Goal: Transaction & Acquisition: Purchase product/service

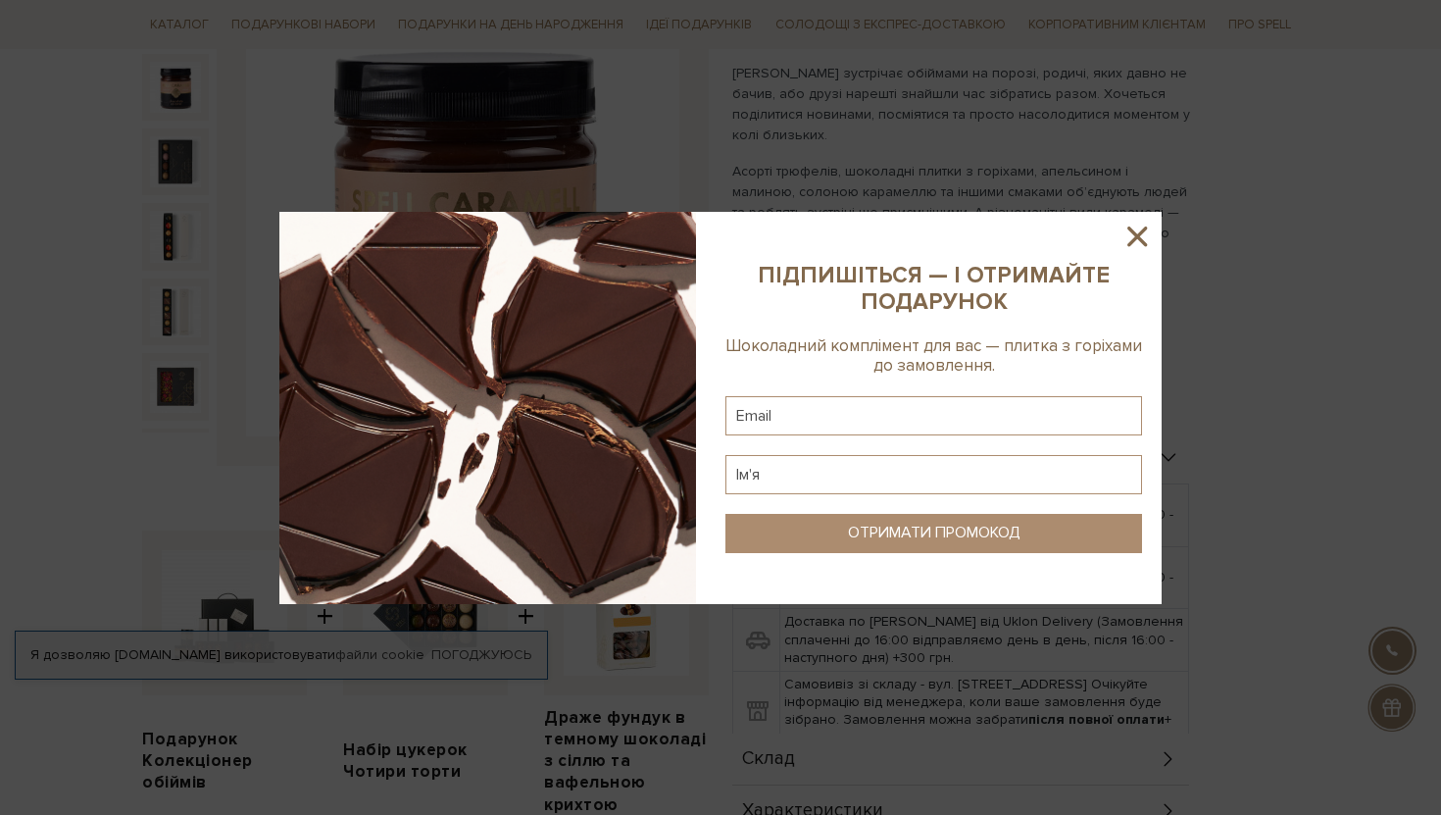
scroll to position [285, 0]
click at [1144, 208] on div at bounding box center [720, 407] width 1441 height 815
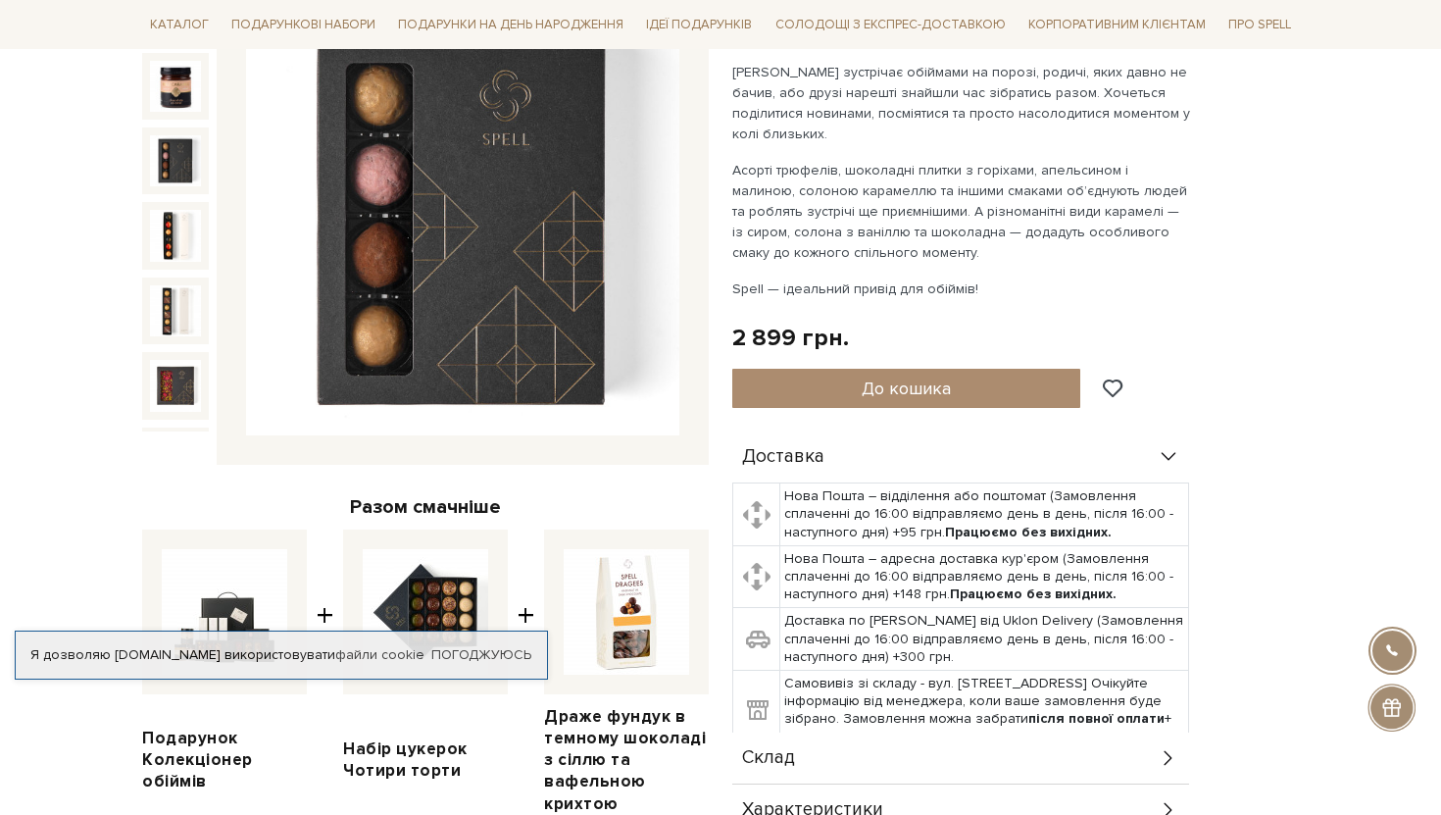
scroll to position [231, 0]
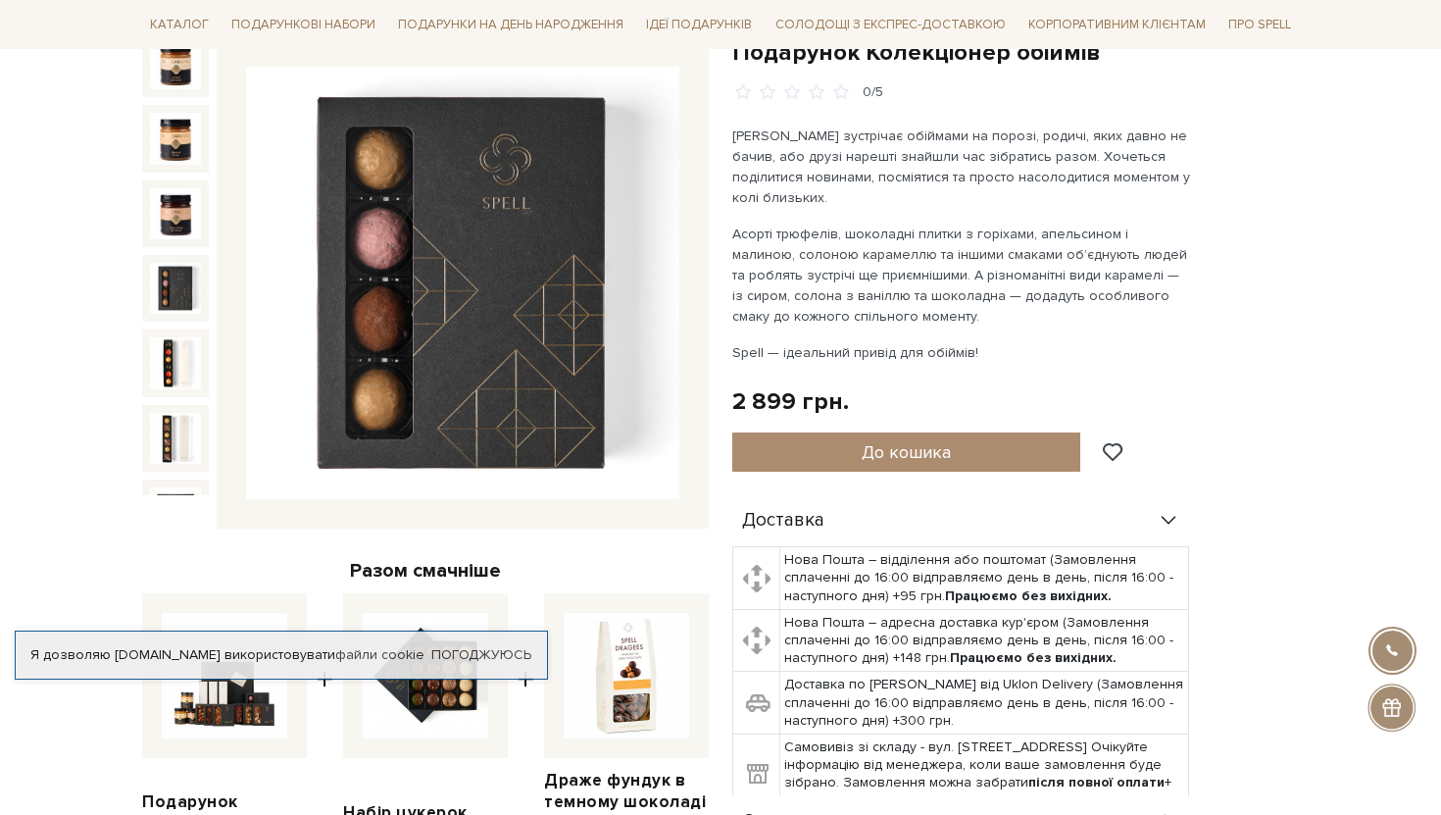
click at [180, 294] on img at bounding box center [175, 288] width 51 height 51
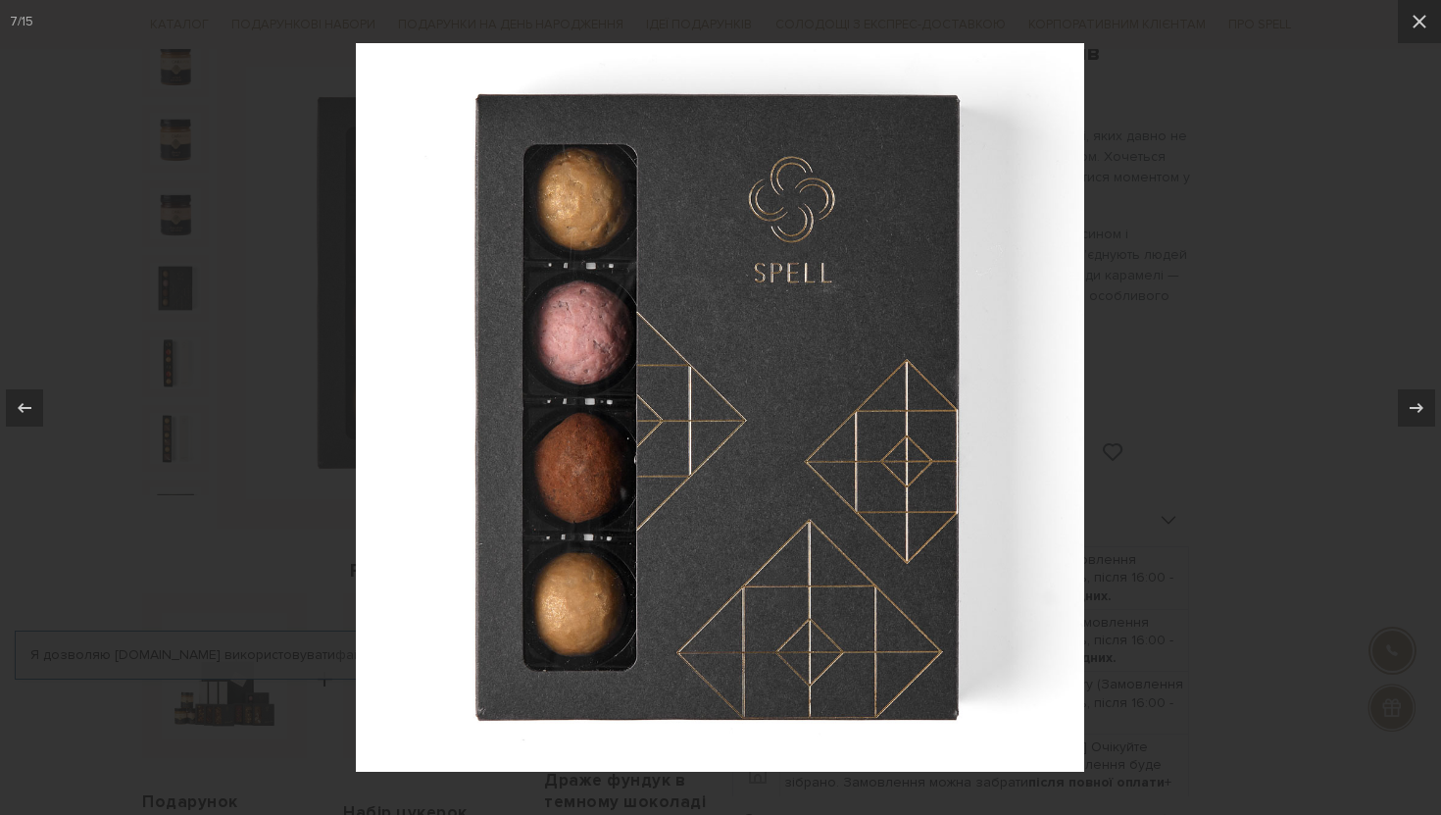
click at [180, 294] on div at bounding box center [720, 407] width 1441 height 815
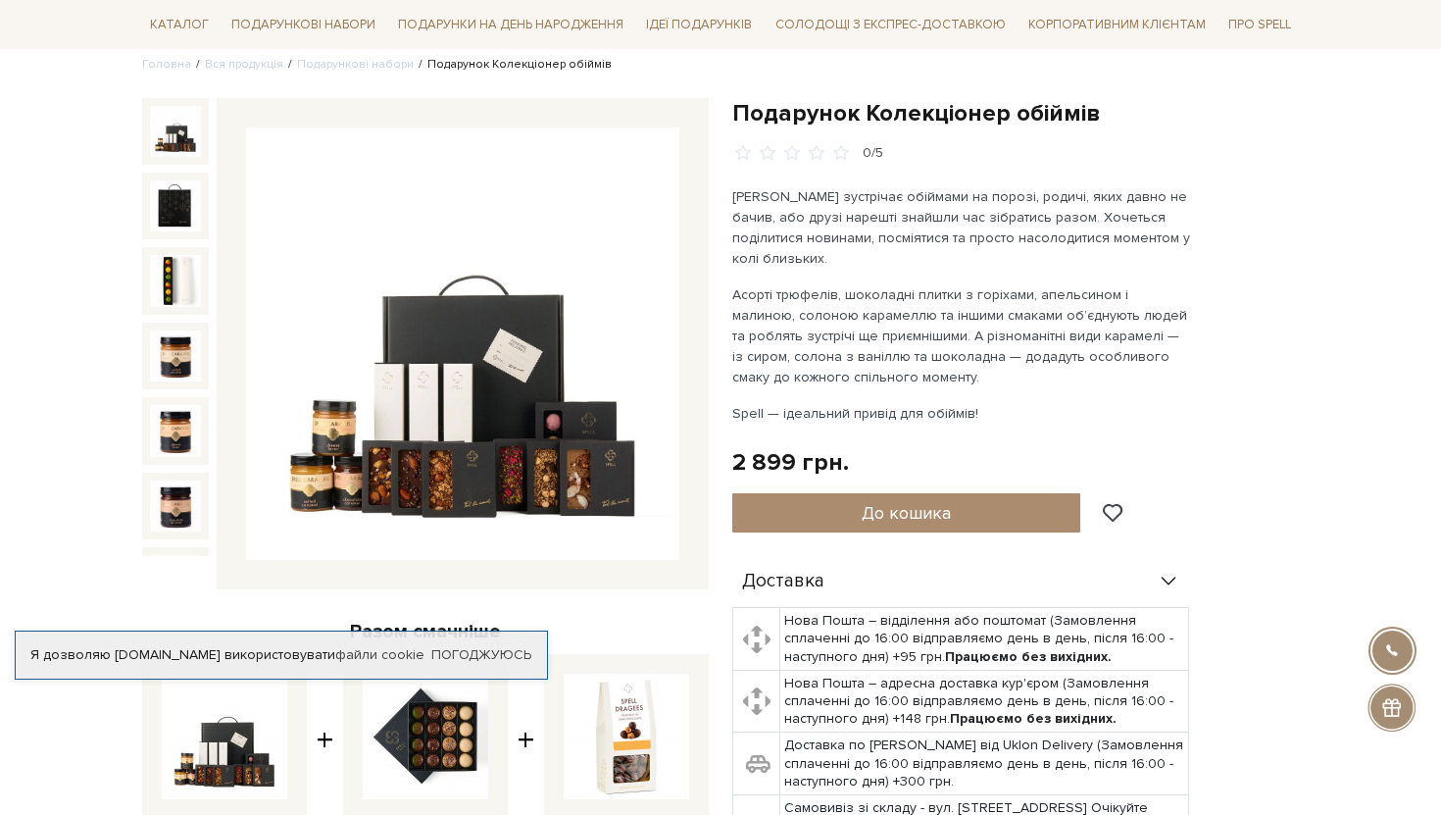
click at [181, 138] on img at bounding box center [175, 131] width 51 height 51
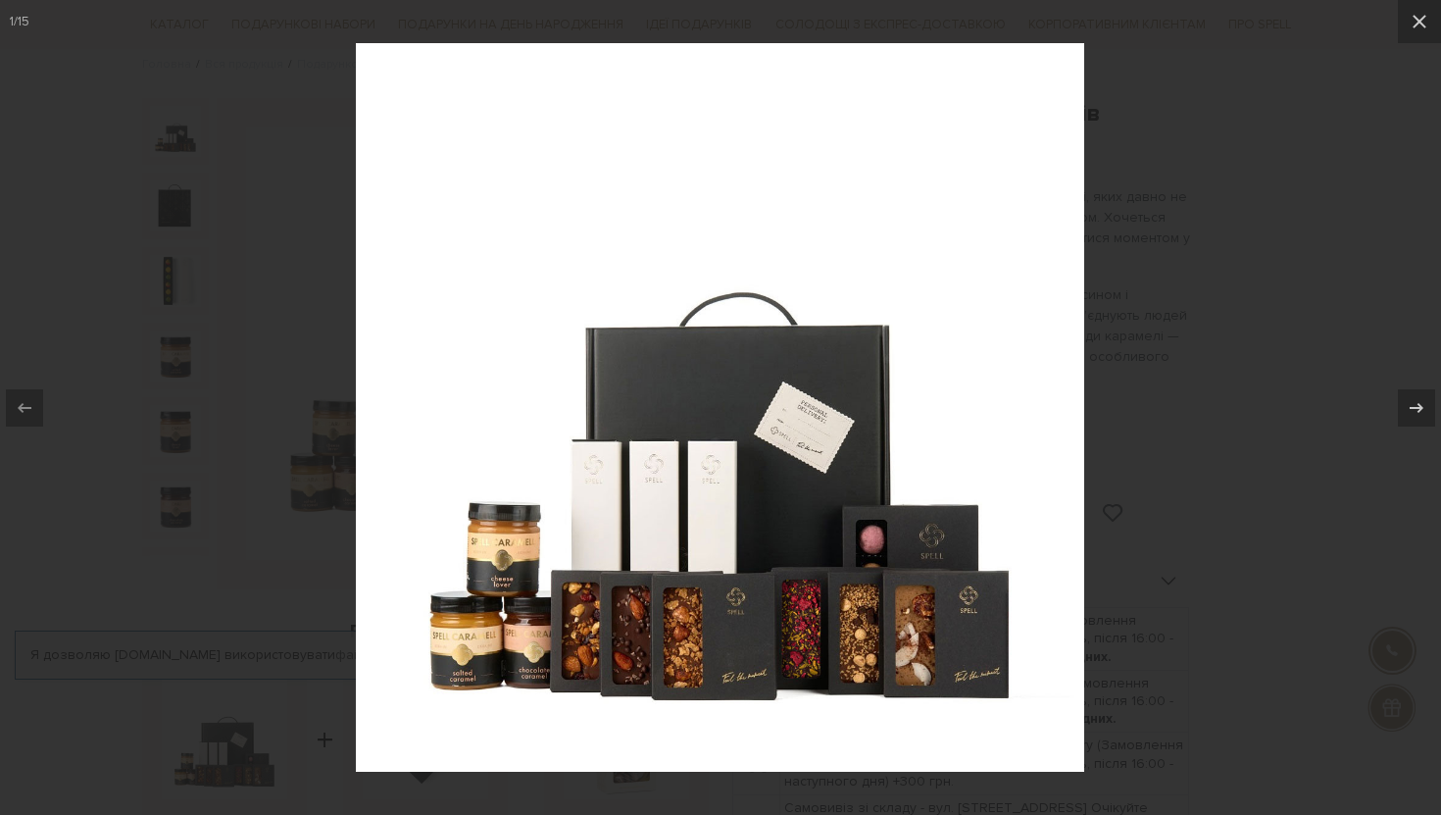
click at [1085, 348] on div at bounding box center [720, 407] width 1441 height 815
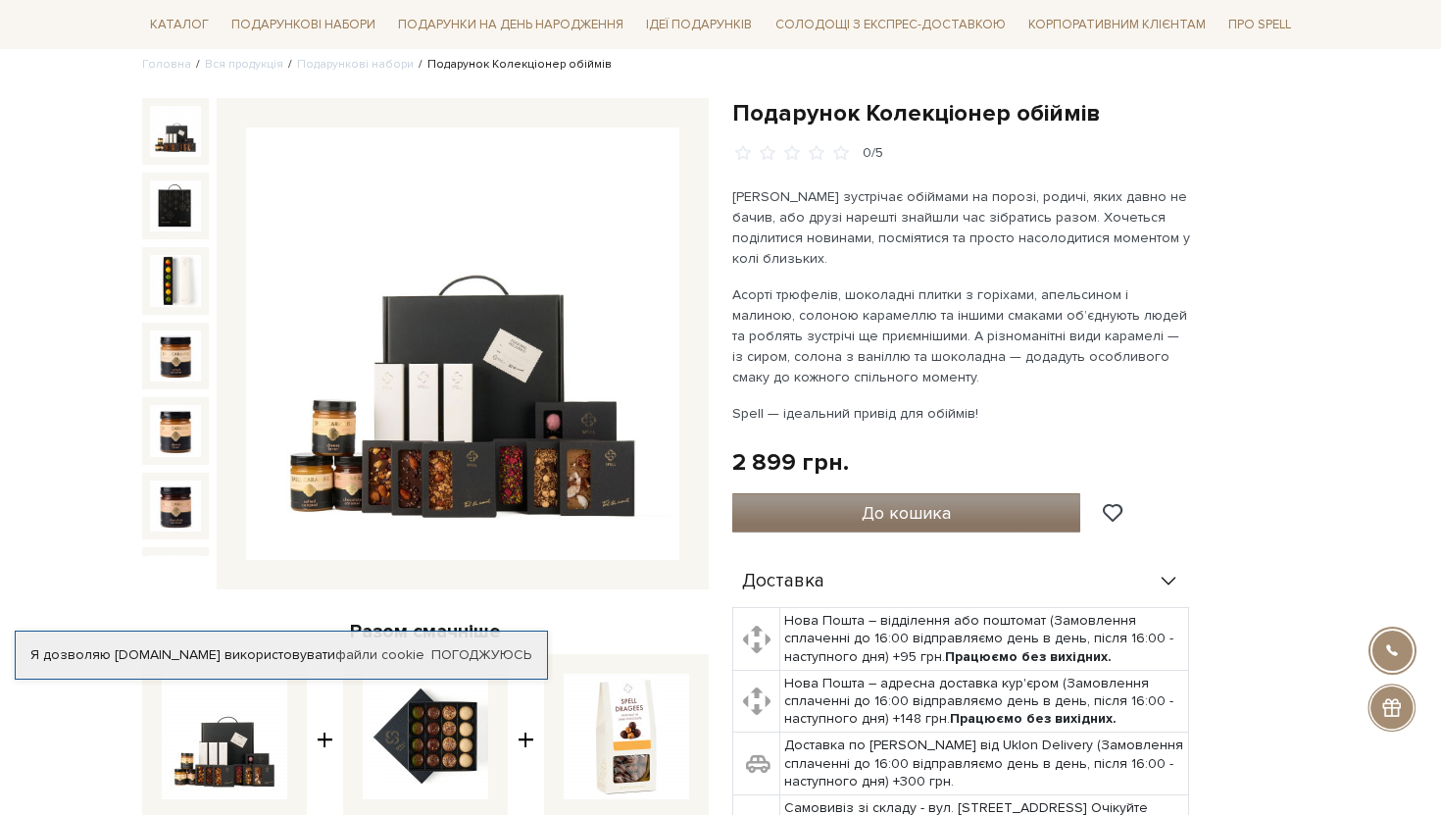
click at [876, 513] on span "До кошика" at bounding box center [906, 513] width 89 height 22
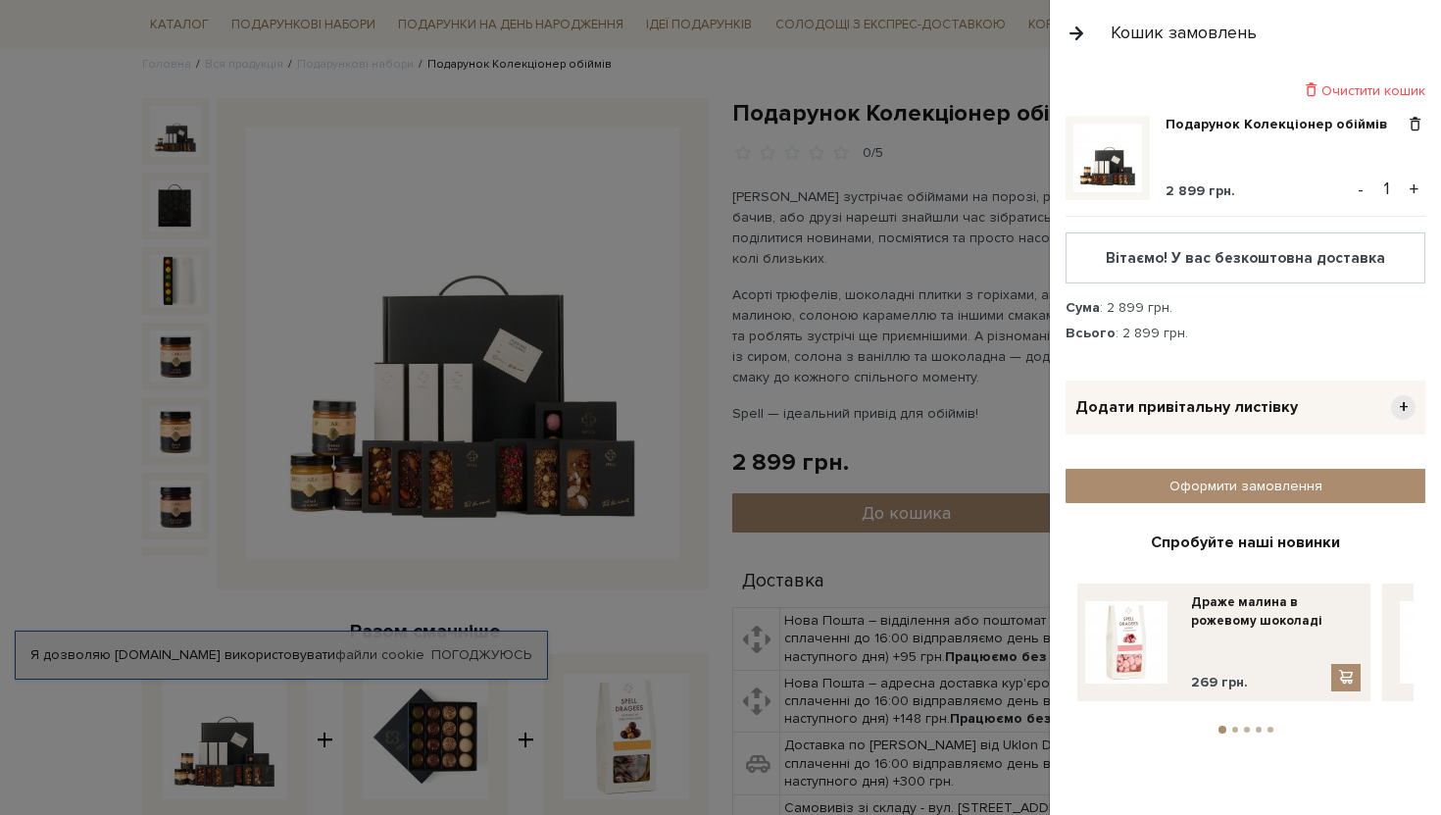
click at [1413, 187] on button "+" at bounding box center [1414, 189] width 23 height 29
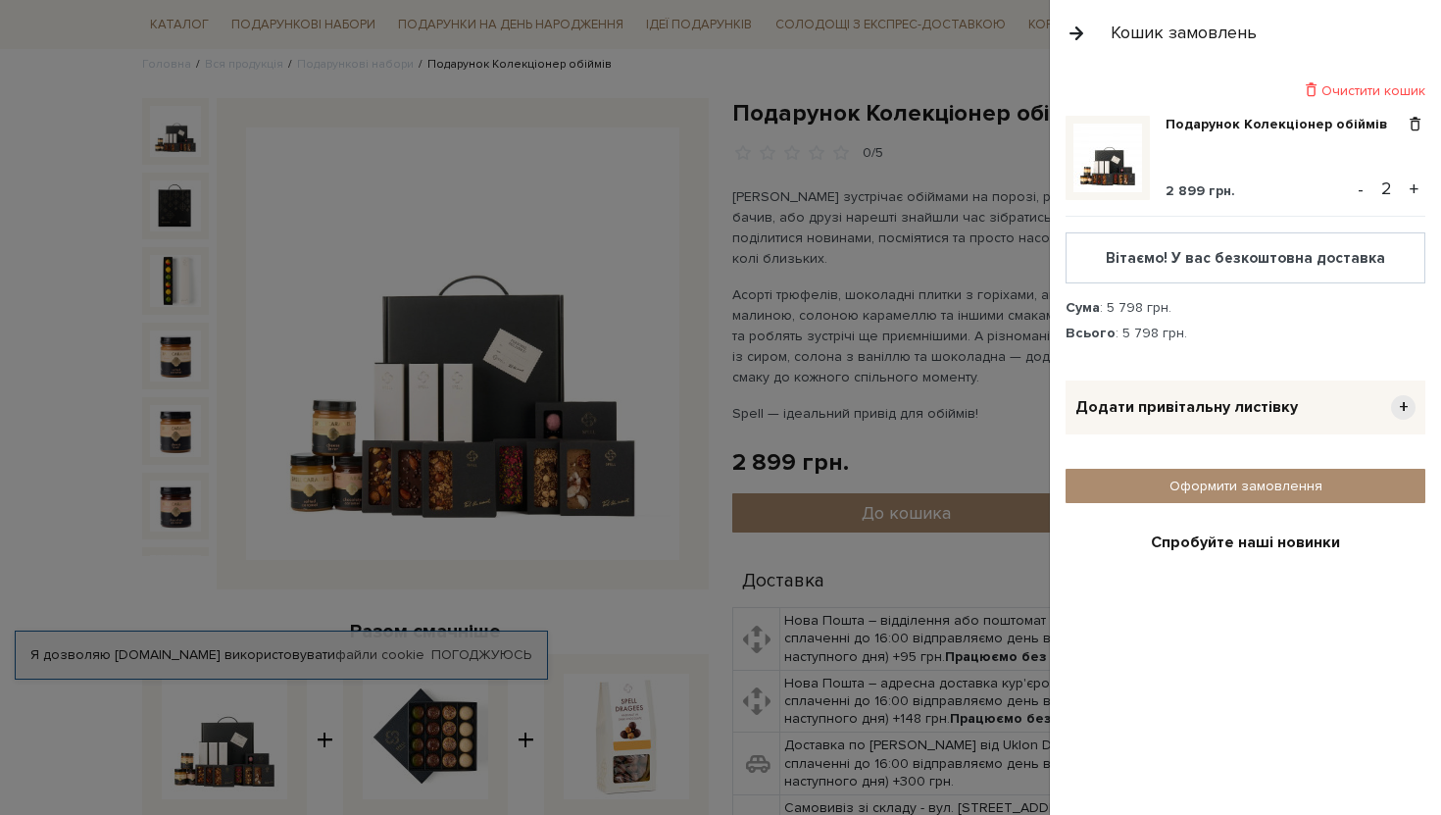
click at [1413, 187] on button "+" at bounding box center [1414, 189] width 23 height 29
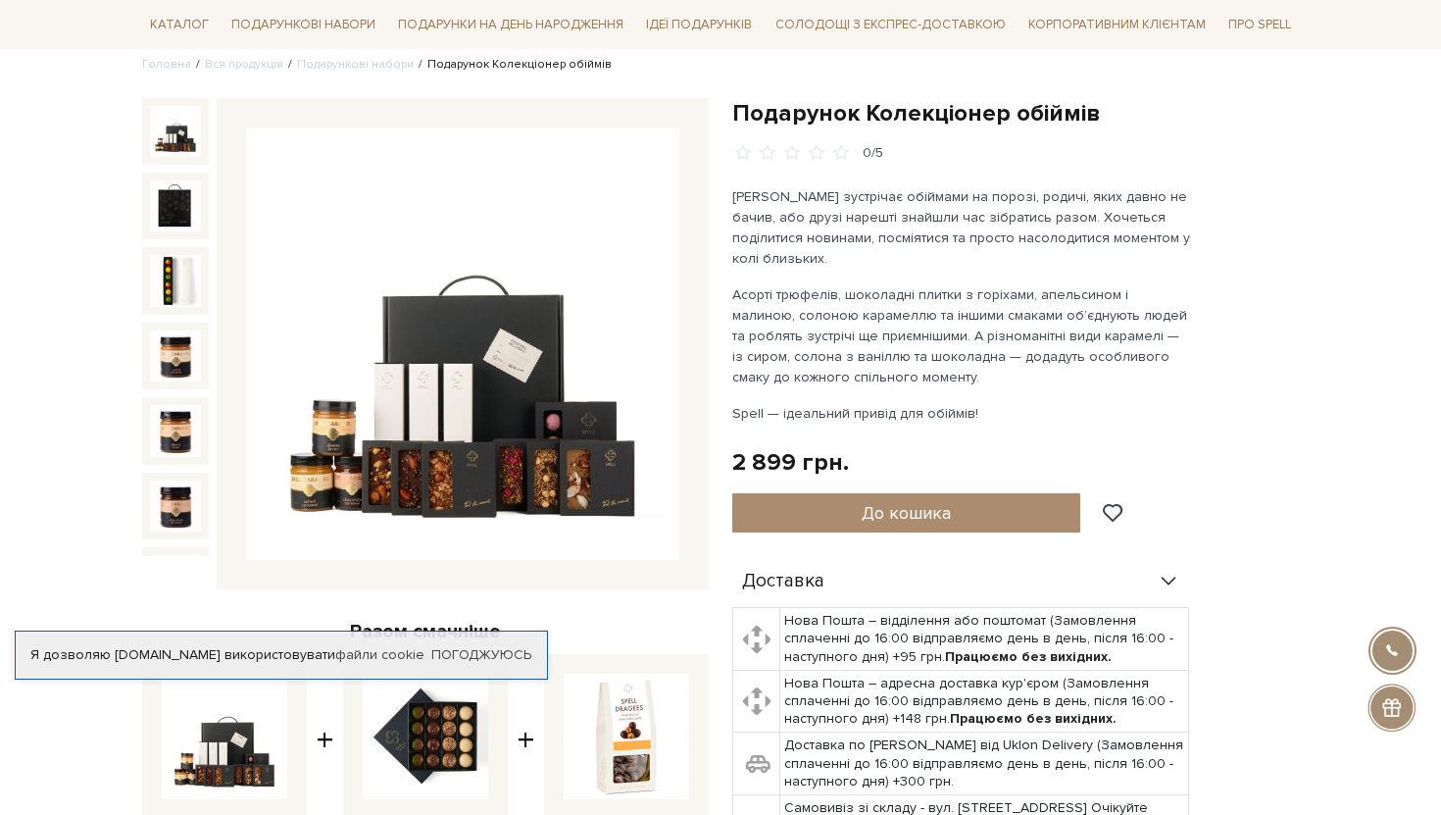
click at [934, 400] on div at bounding box center [720, 407] width 1441 height 815
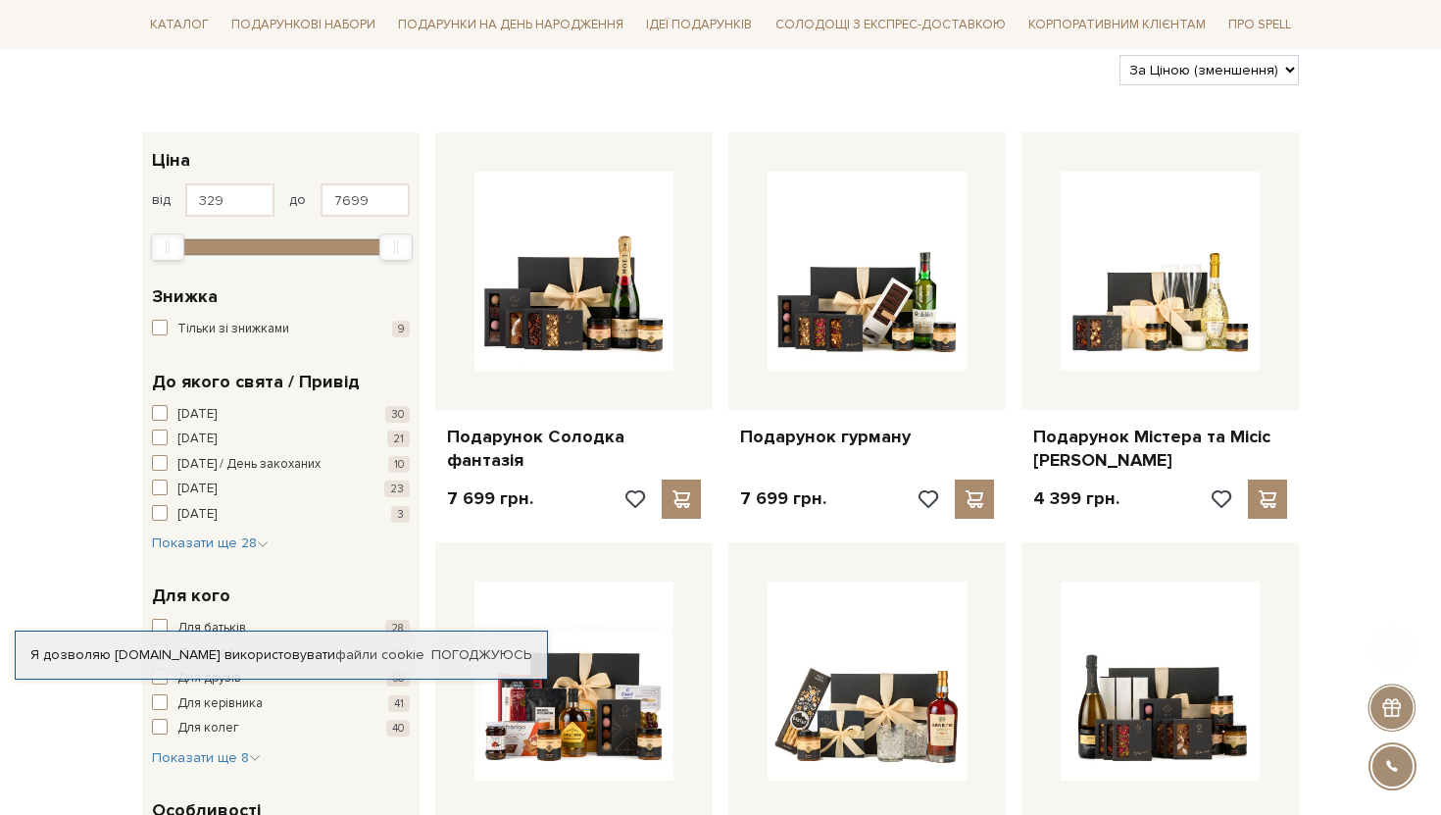
scroll to position [258, 0]
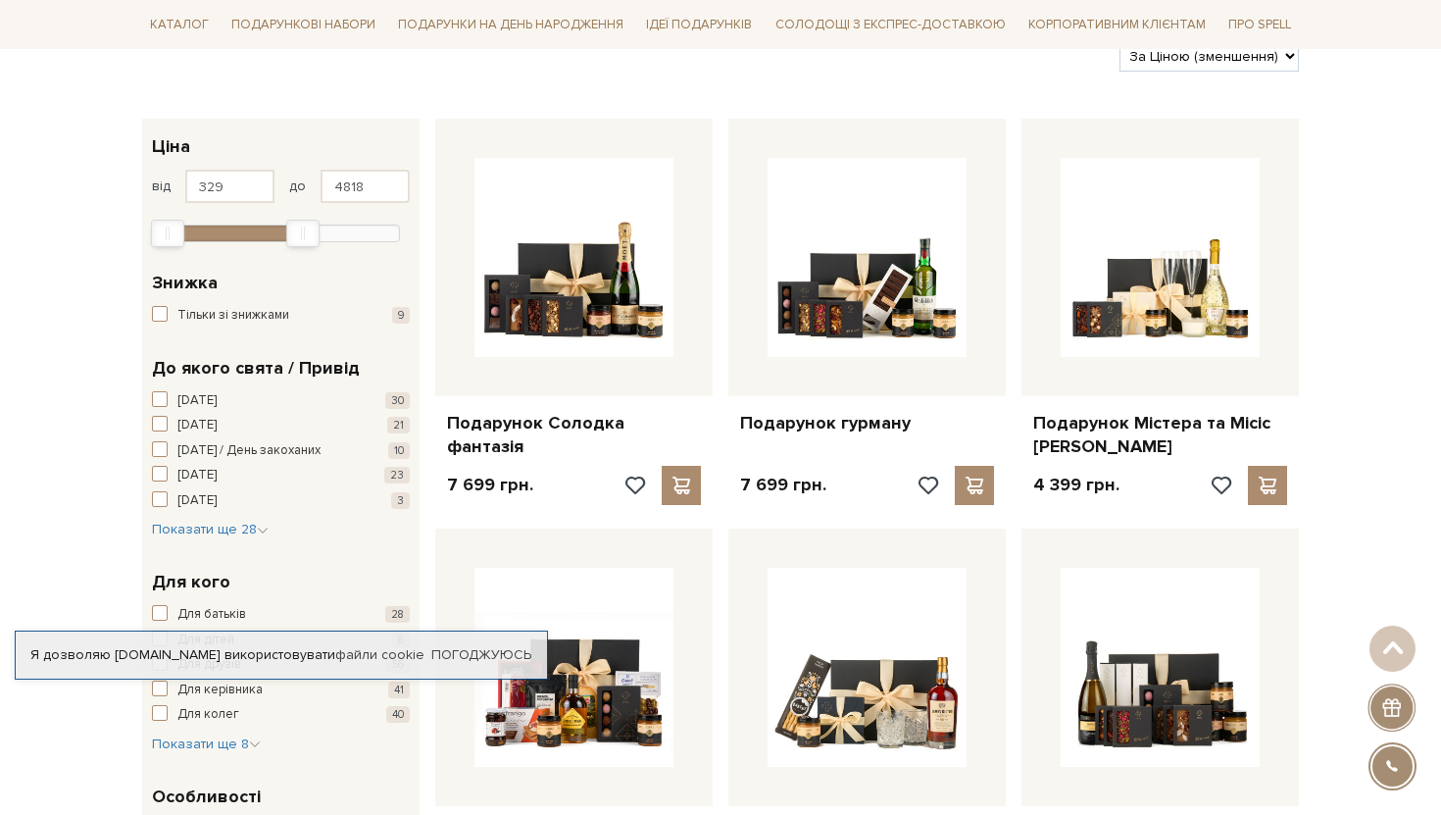
drag, startPoint x: 404, startPoint y: 229, endPoint x: 311, endPoint y: 232, distance: 93.2
click at [311, 232] on div "Max" at bounding box center [302, 233] width 31 height 25
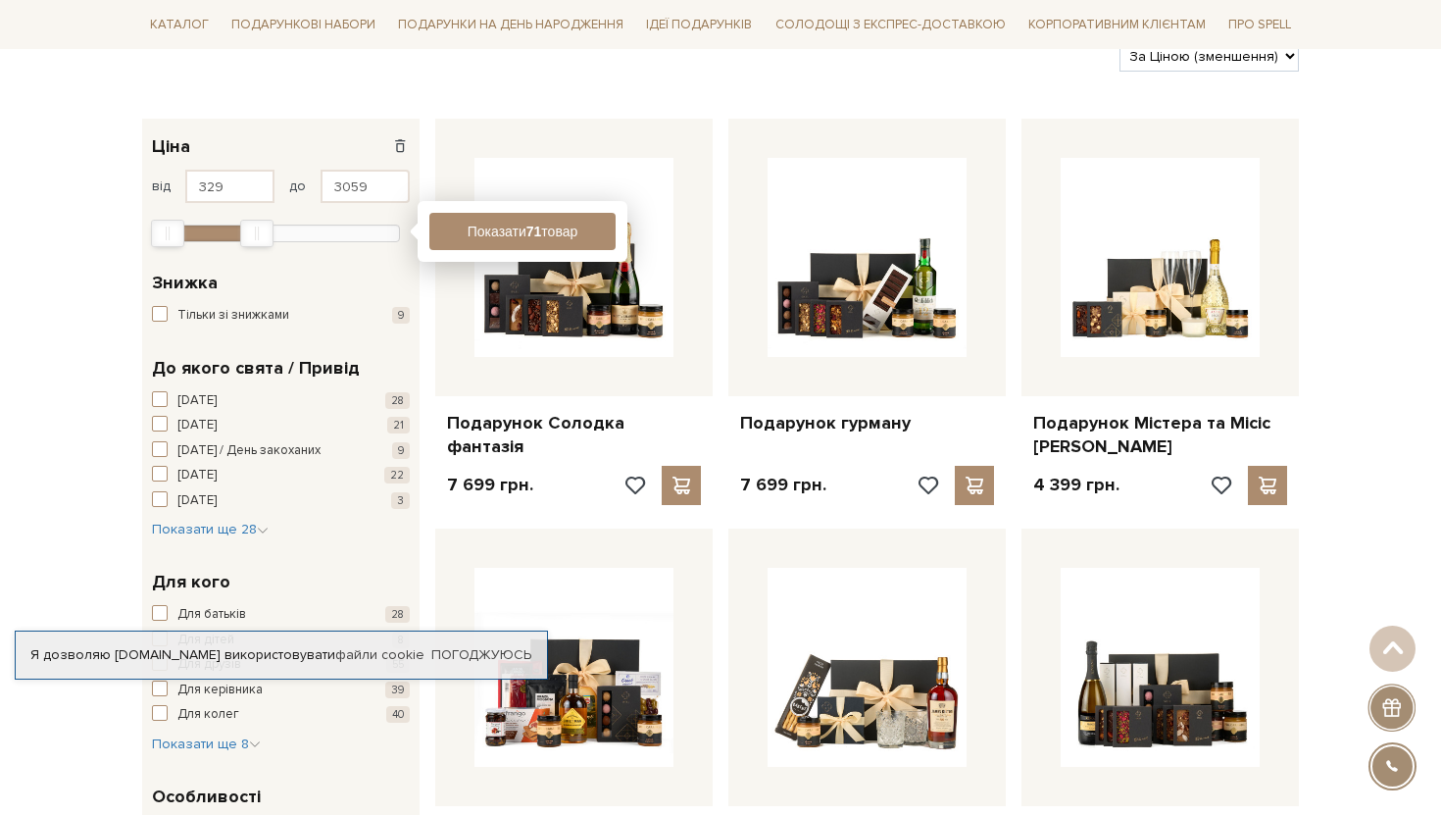
drag, startPoint x: 303, startPoint y: 234, endPoint x: 246, endPoint y: 241, distance: 57.3
click at [246, 241] on div "Max" at bounding box center [256, 233] width 33 height 27
type input "2482"
drag, startPoint x: 246, startPoint y: 241, endPoint x: 227, endPoint y: 247, distance: 19.5
click at [227, 247] on div "329 - 2,5 тис. грн. Ціна від 329 до 2482 329 2 тис. 4 тис. 6 тис. 8 тис. Показа…" at bounding box center [280, 187] width 277 height 136
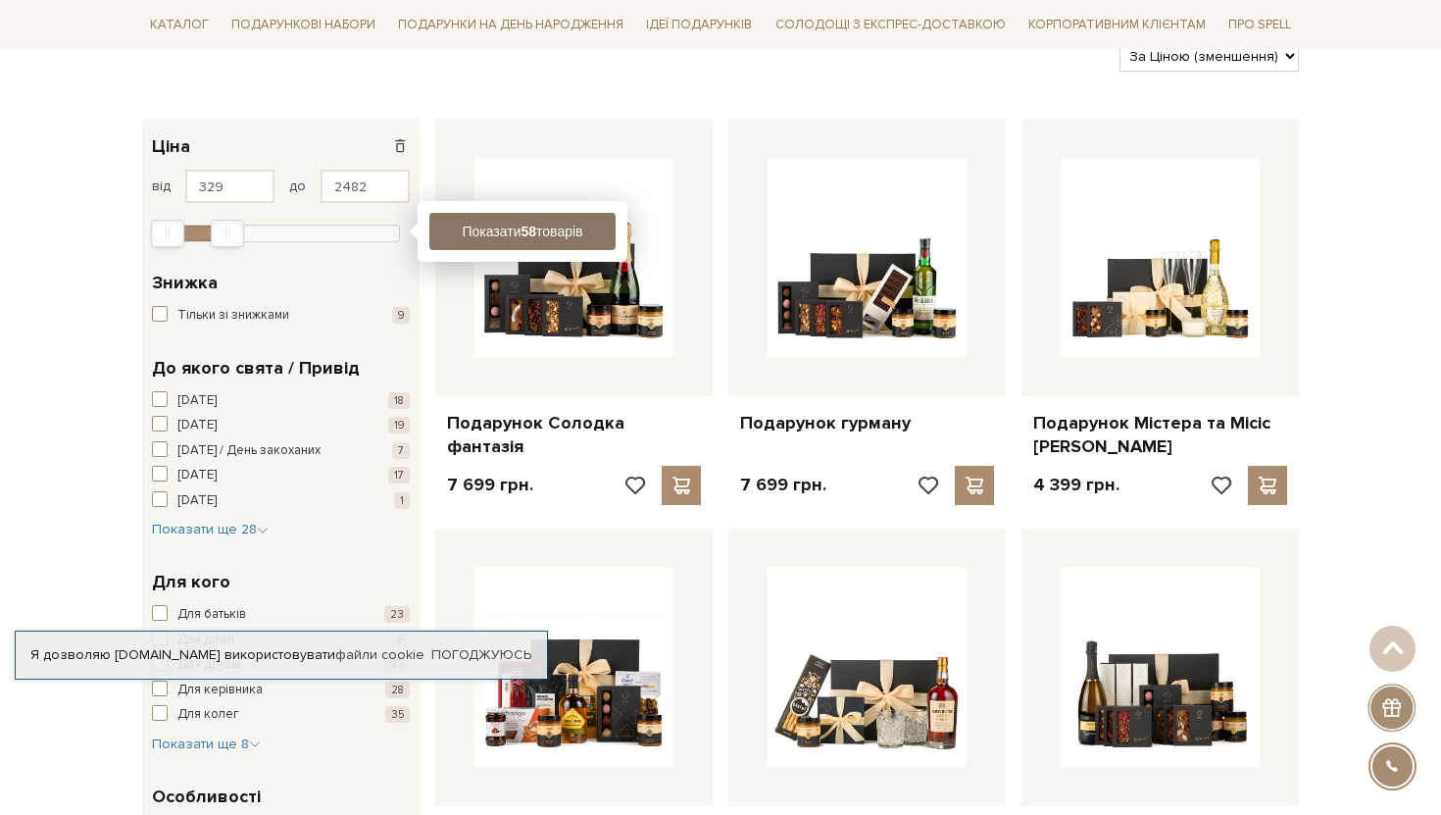
click at [596, 231] on button "Показати 58 товарів" at bounding box center [522, 231] width 186 height 37
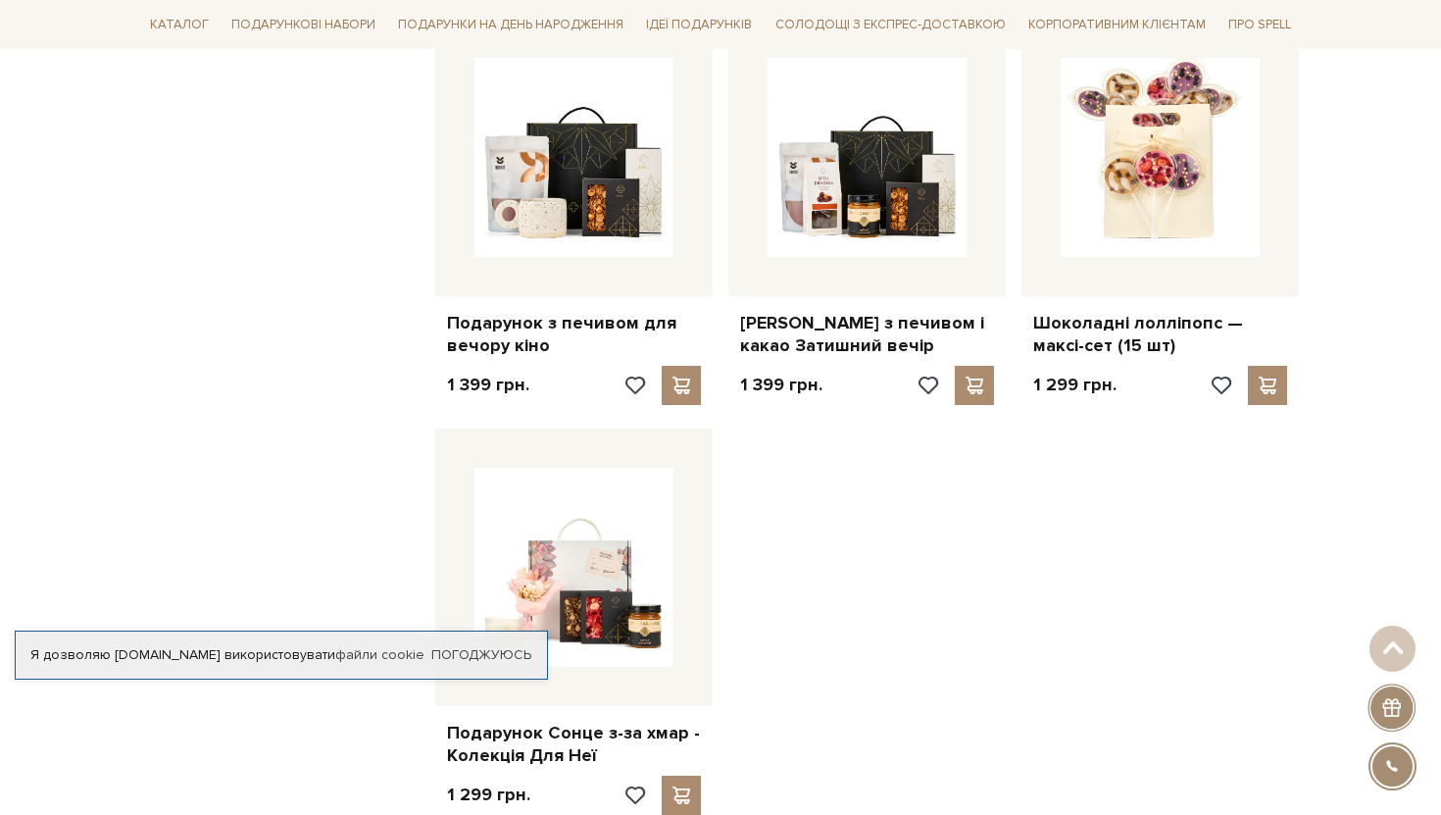
scroll to position [2041, 0]
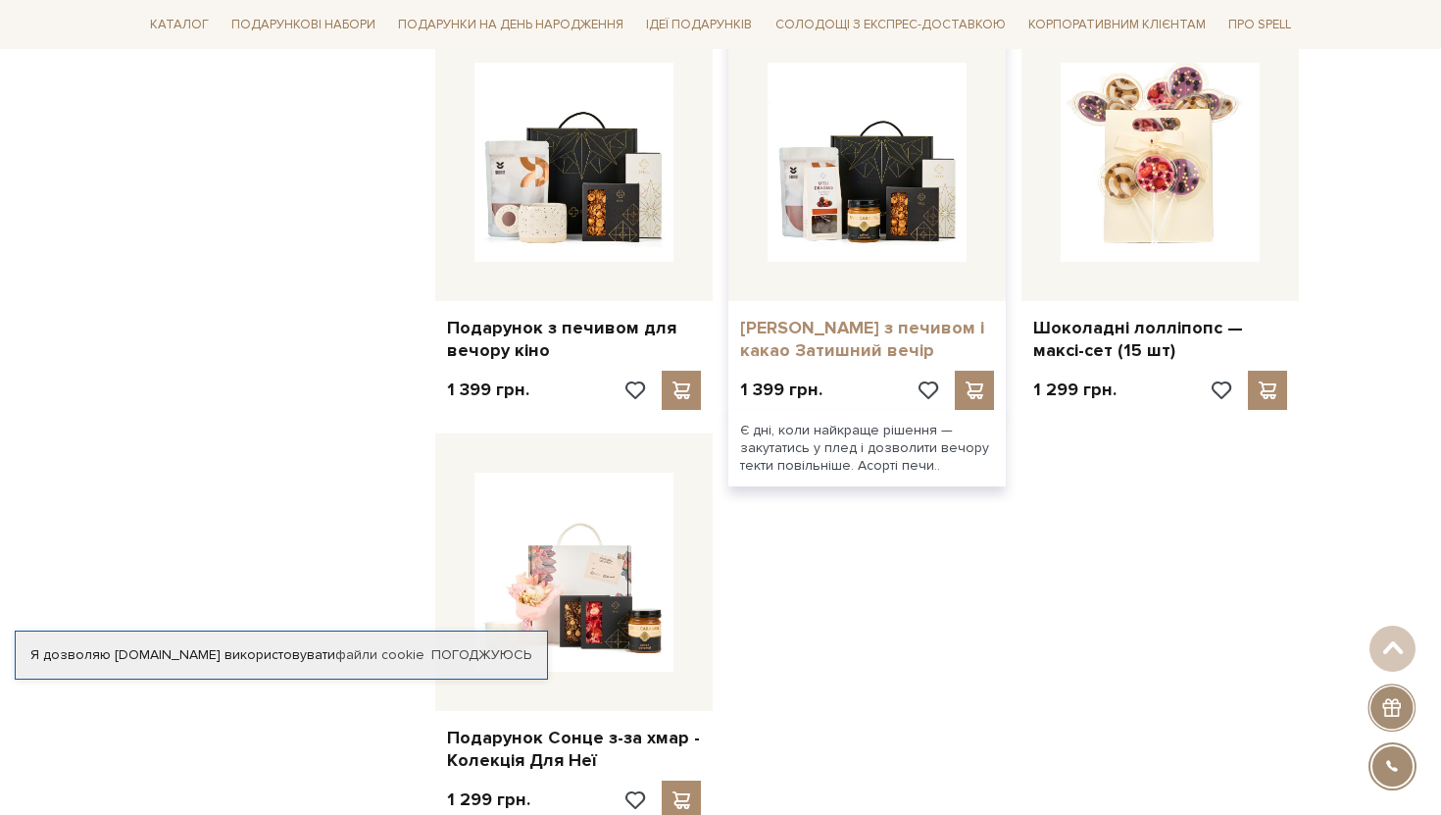
click at [824, 341] on link "[PERSON_NAME] з печивом і какао Затишний вечір" at bounding box center [867, 340] width 254 height 46
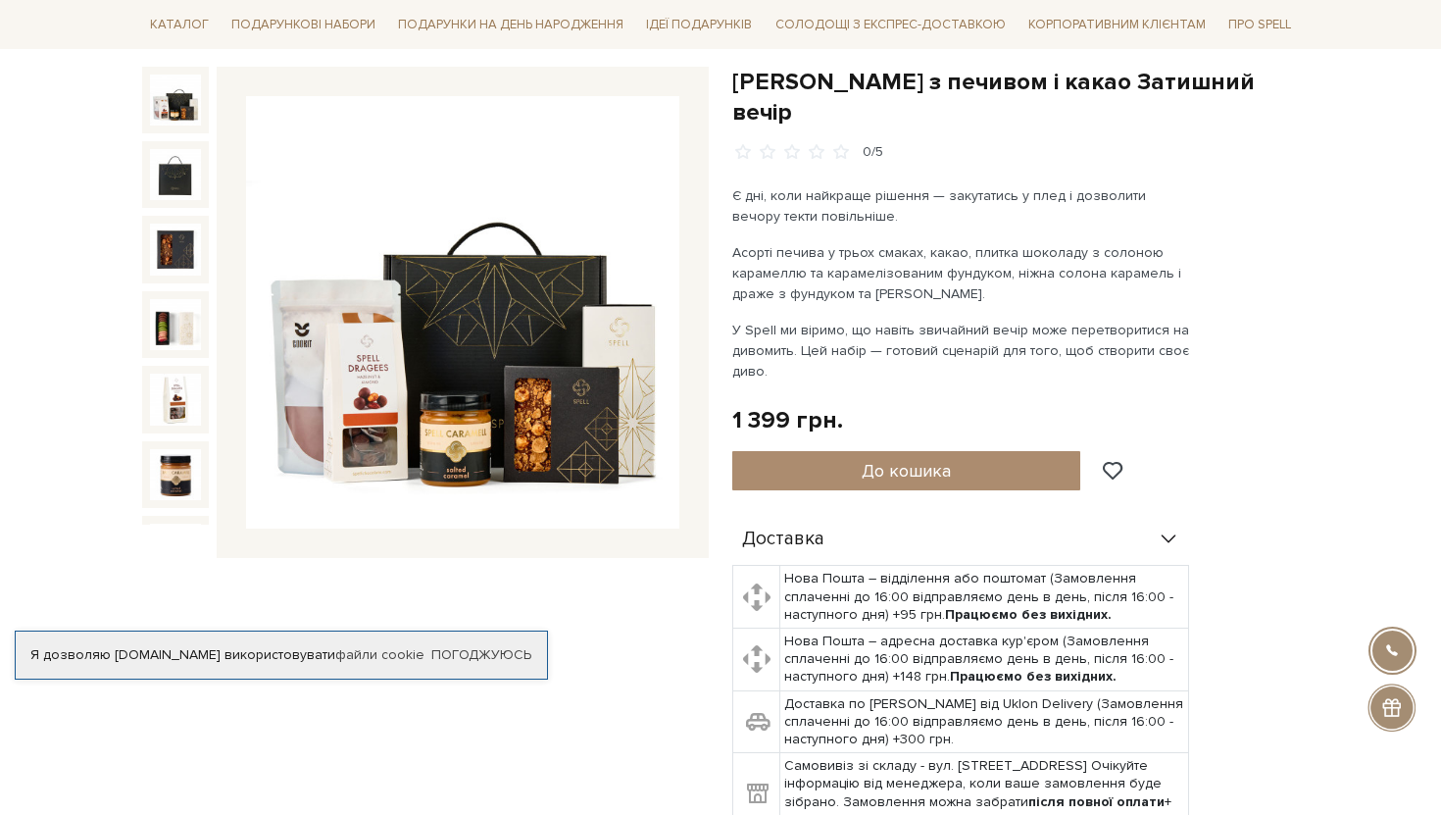
scroll to position [253, 0]
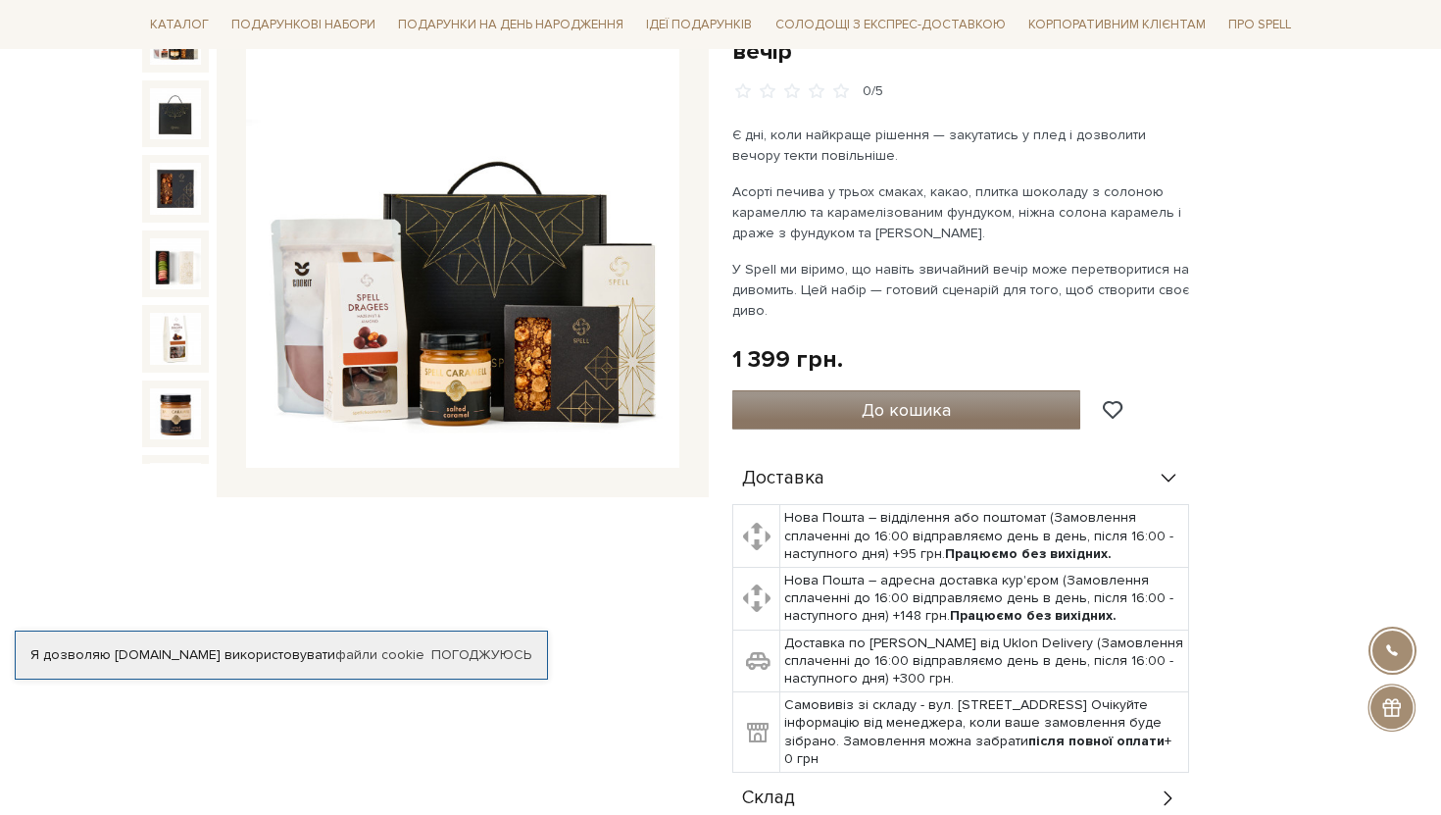
click at [1024, 390] on button "До кошика" at bounding box center [906, 409] width 348 height 39
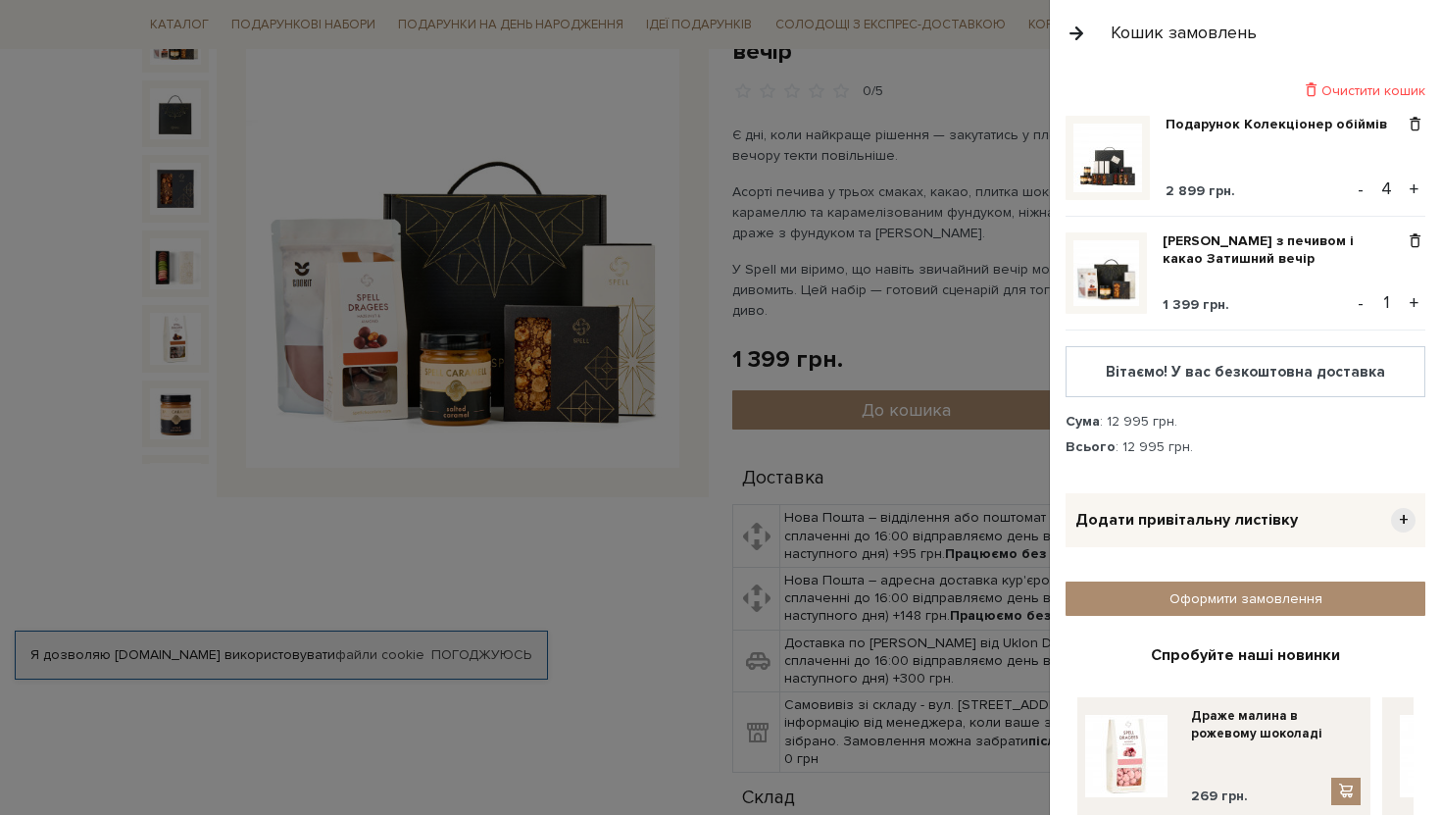
scroll to position [39, 0]
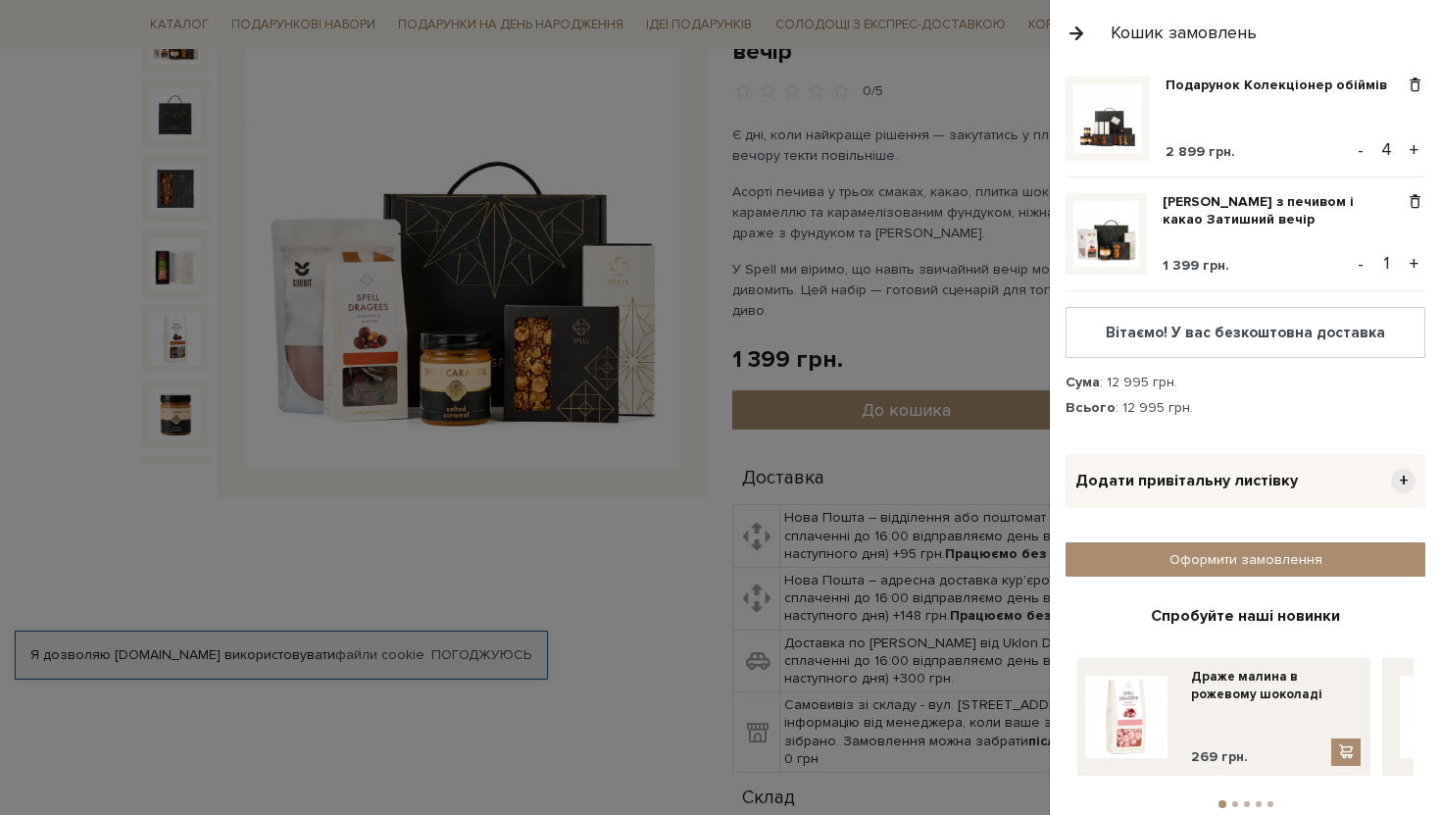
click at [1407, 269] on button "+" at bounding box center [1414, 263] width 23 height 29
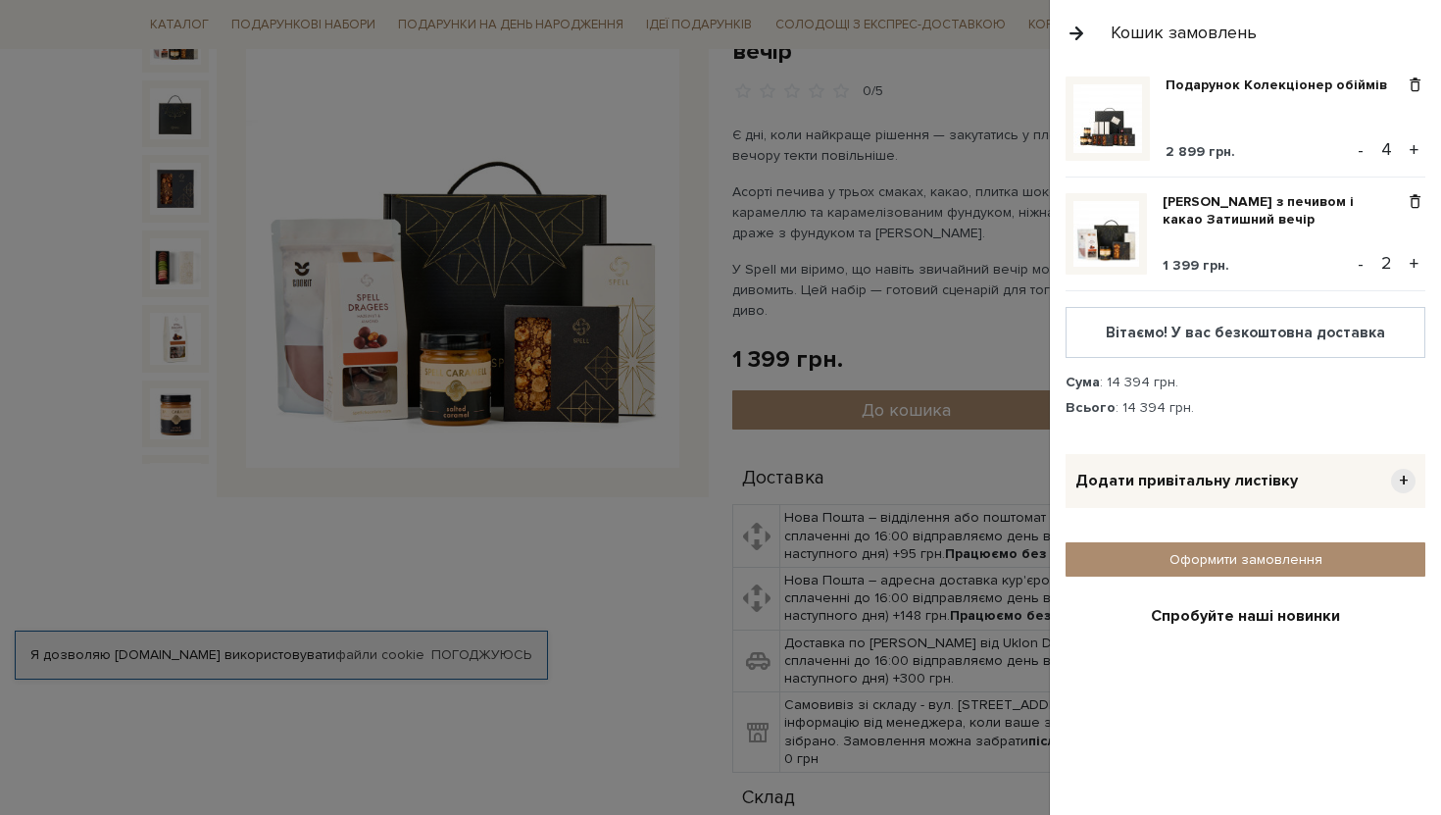
click at [1404, 269] on button "+" at bounding box center [1414, 263] width 23 height 29
click at [1236, 465] on div "Додати привітальну листівку +" at bounding box center [1246, 481] width 360 height 54
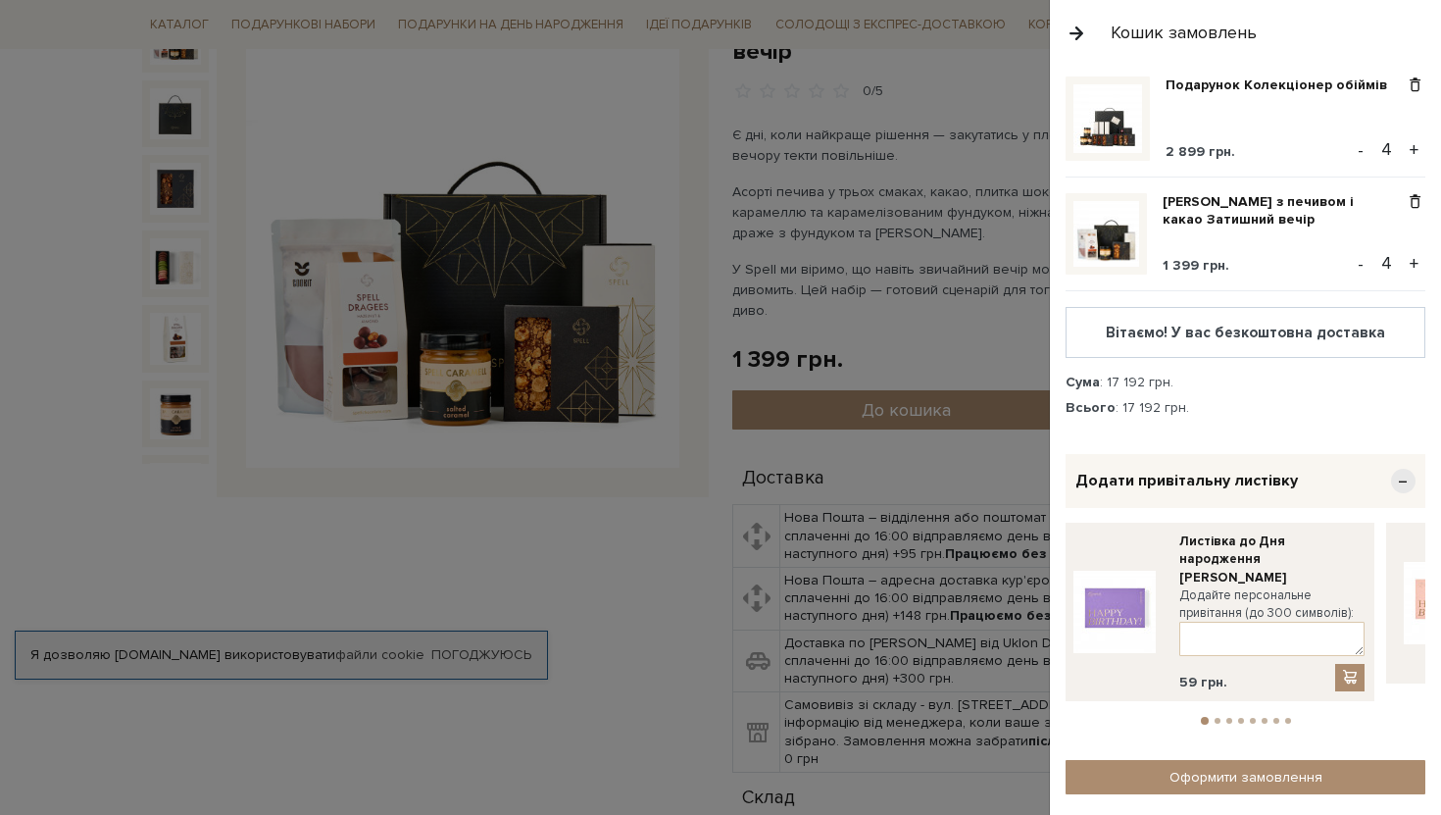
click at [1236, 468] on div "Додати привітальну листівку −" at bounding box center [1246, 481] width 360 height 54
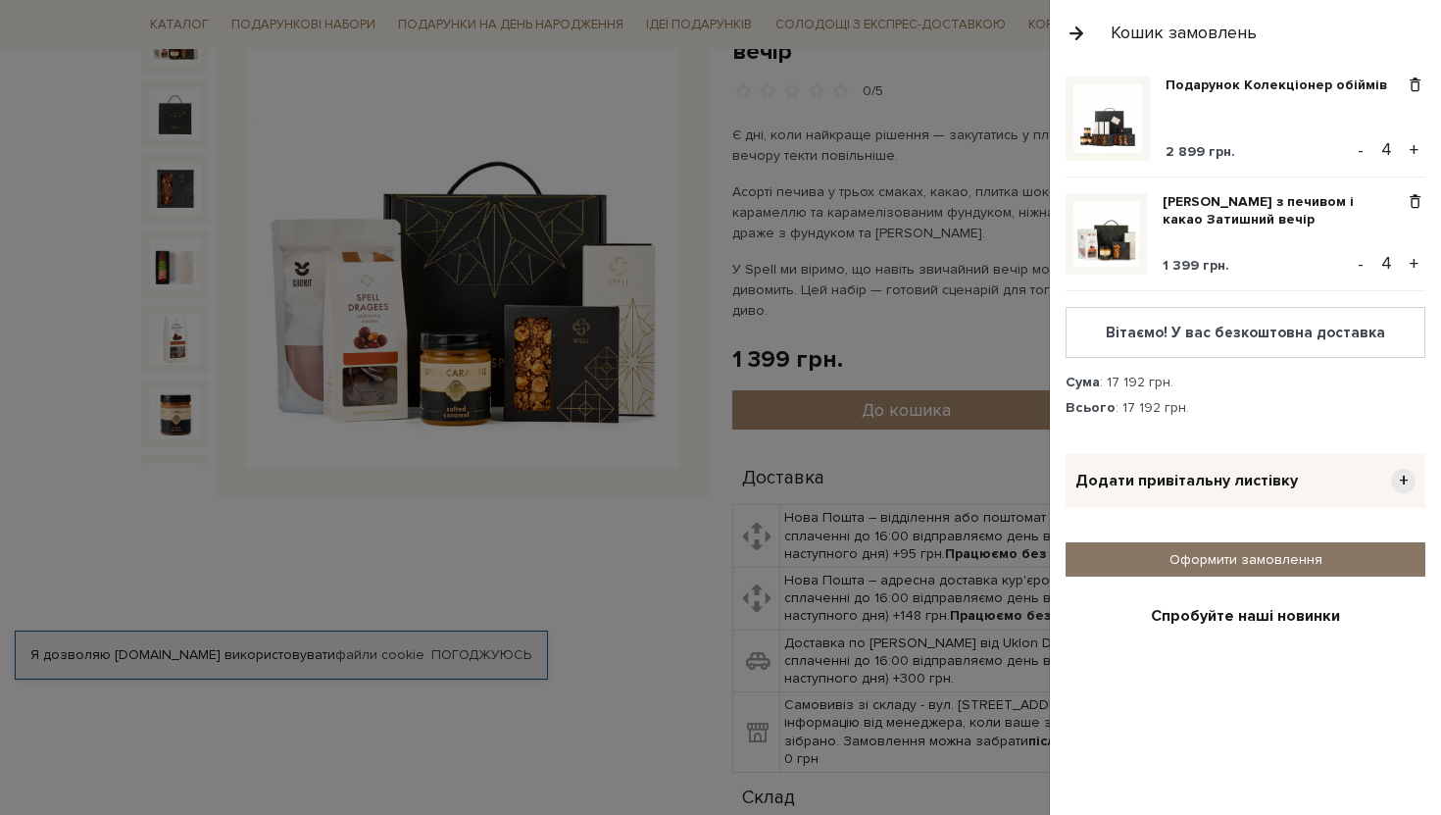
click at [1280, 551] on link "Оформити замовлення" at bounding box center [1246, 559] width 360 height 34
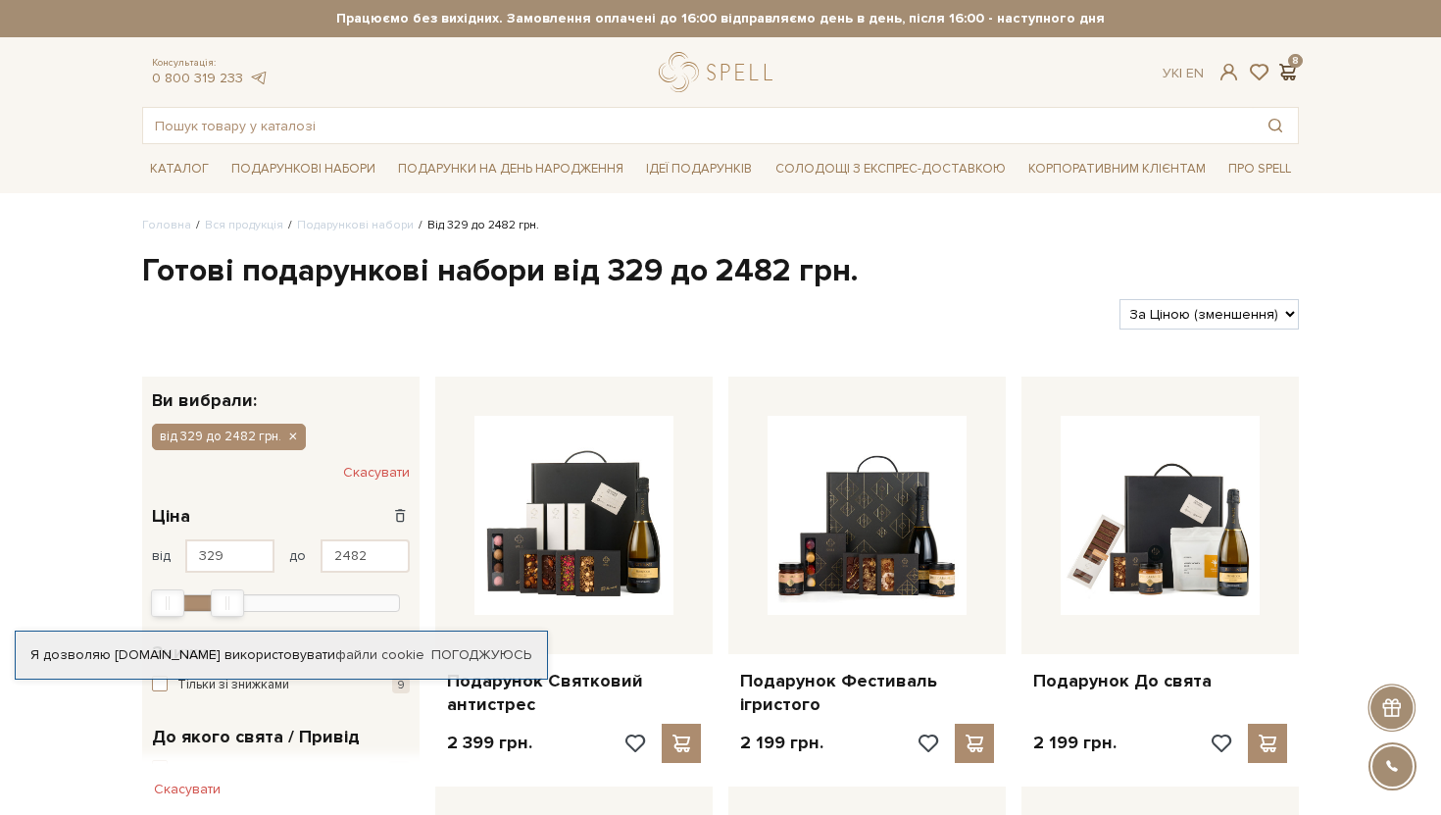
click at [1290, 62] on span at bounding box center [1287, 72] width 24 height 21
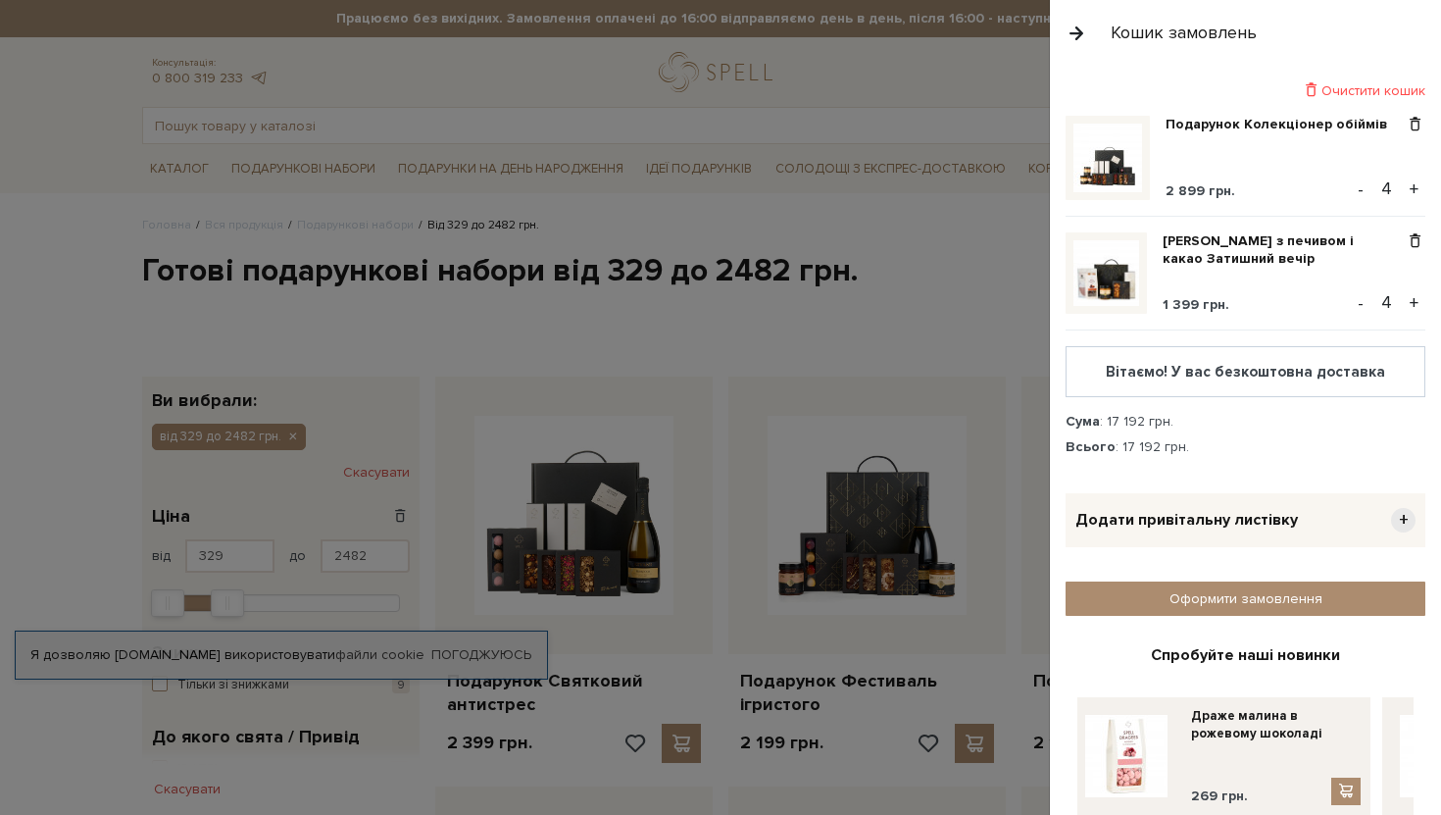
click at [937, 312] on div at bounding box center [720, 407] width 1441 height 815
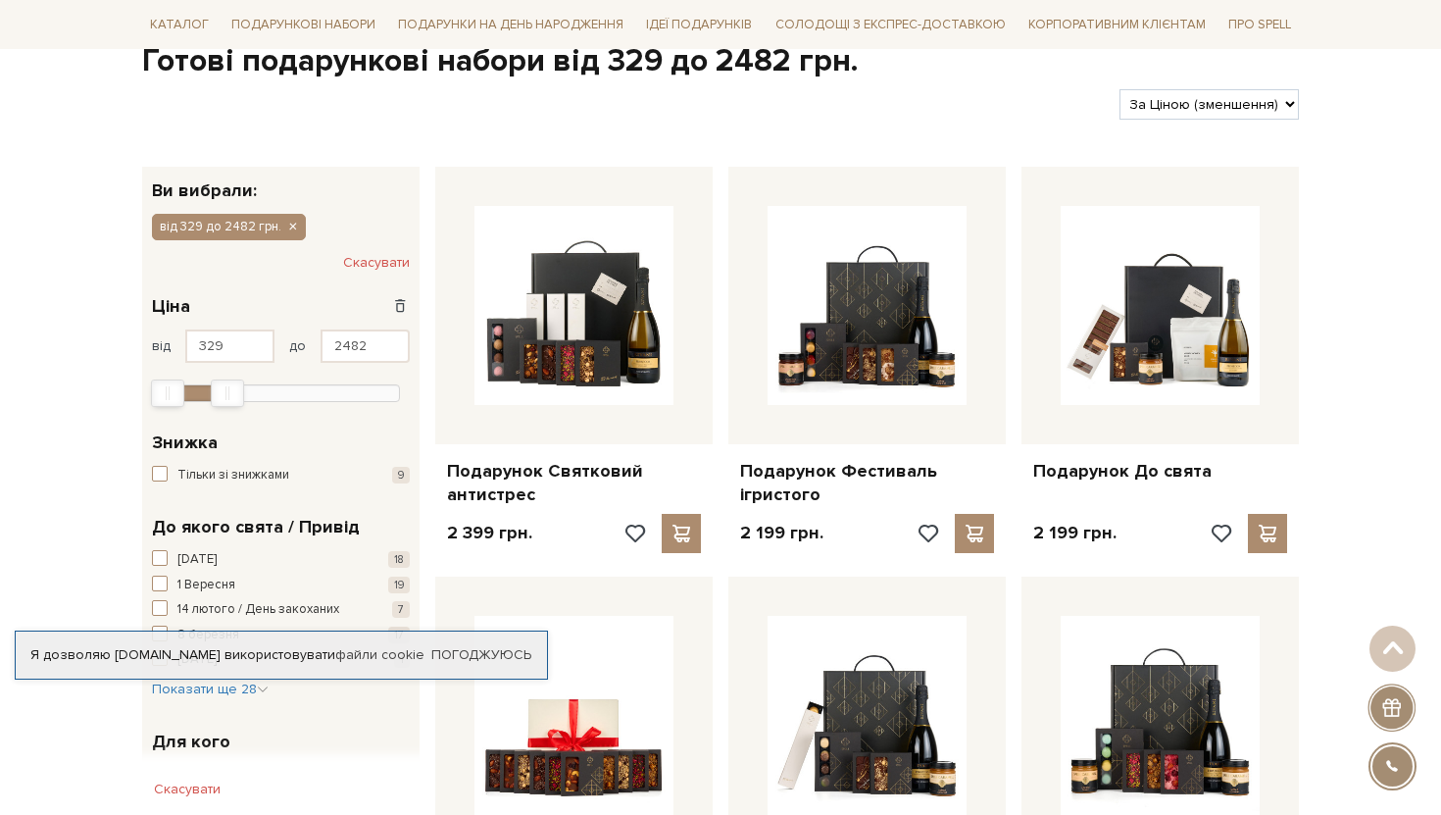
scroll to position [213, 0]
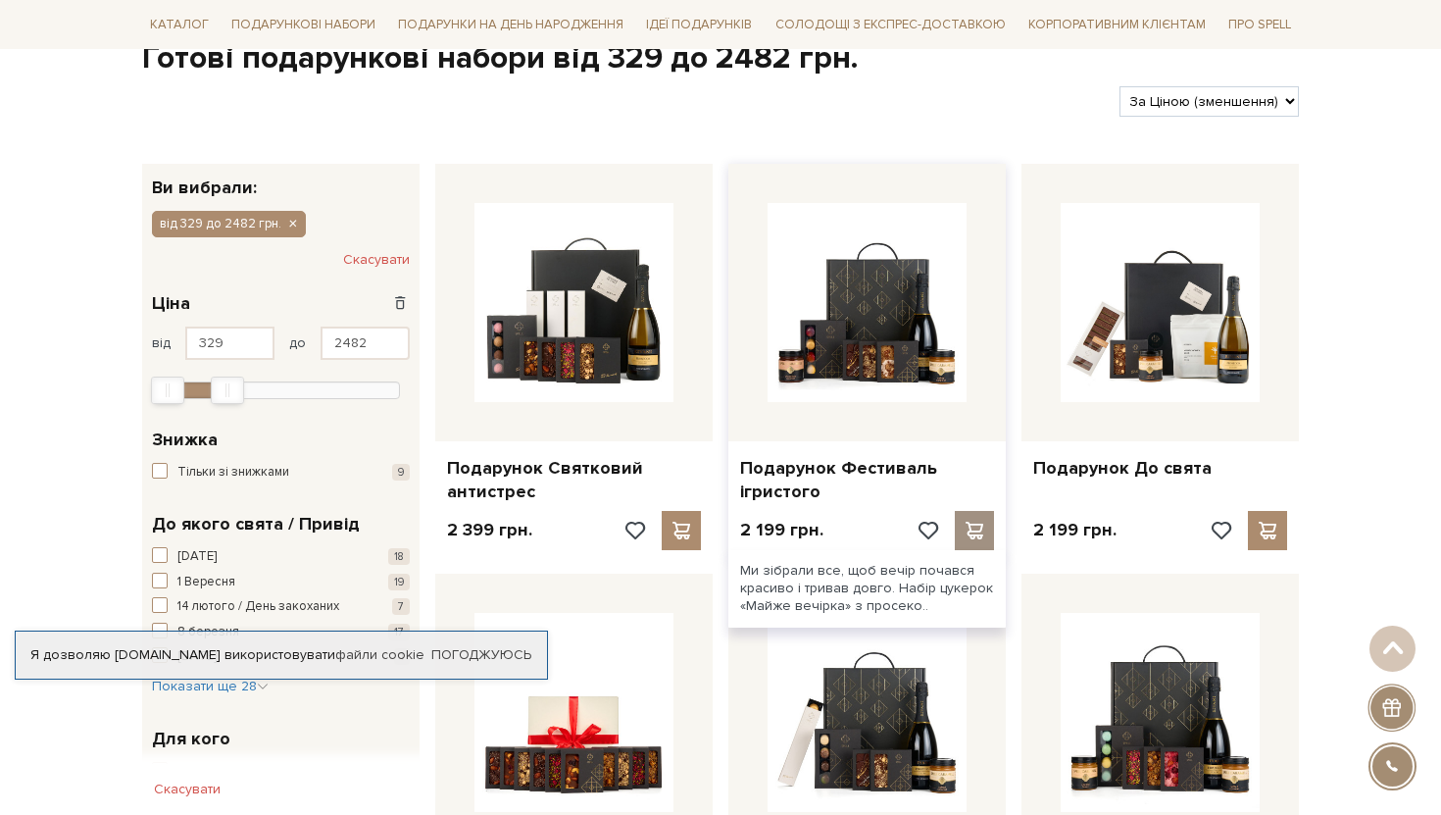
click at [975, 531] on span at bounding box center [974, 531] width 25 height 18
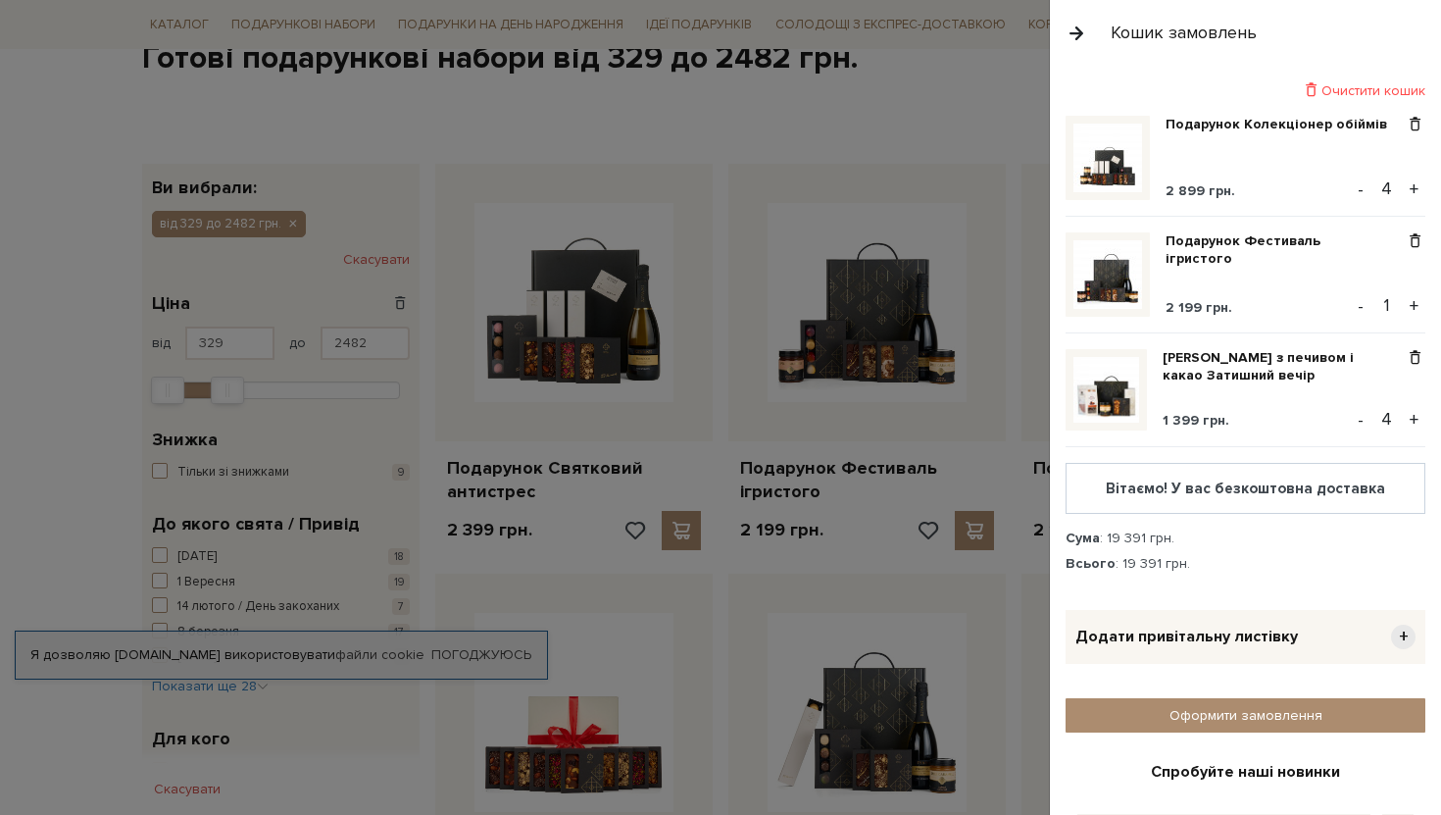
click at [1408, 306] on button "+" at bounding box center [1414, 305] width 23 height 29
click at [1414, 306] on button "+" at bounding box center [1414, 305] width 23 height 29
click at [1409, 128] on span at bounding box center [1415, 125] width 21 height 18
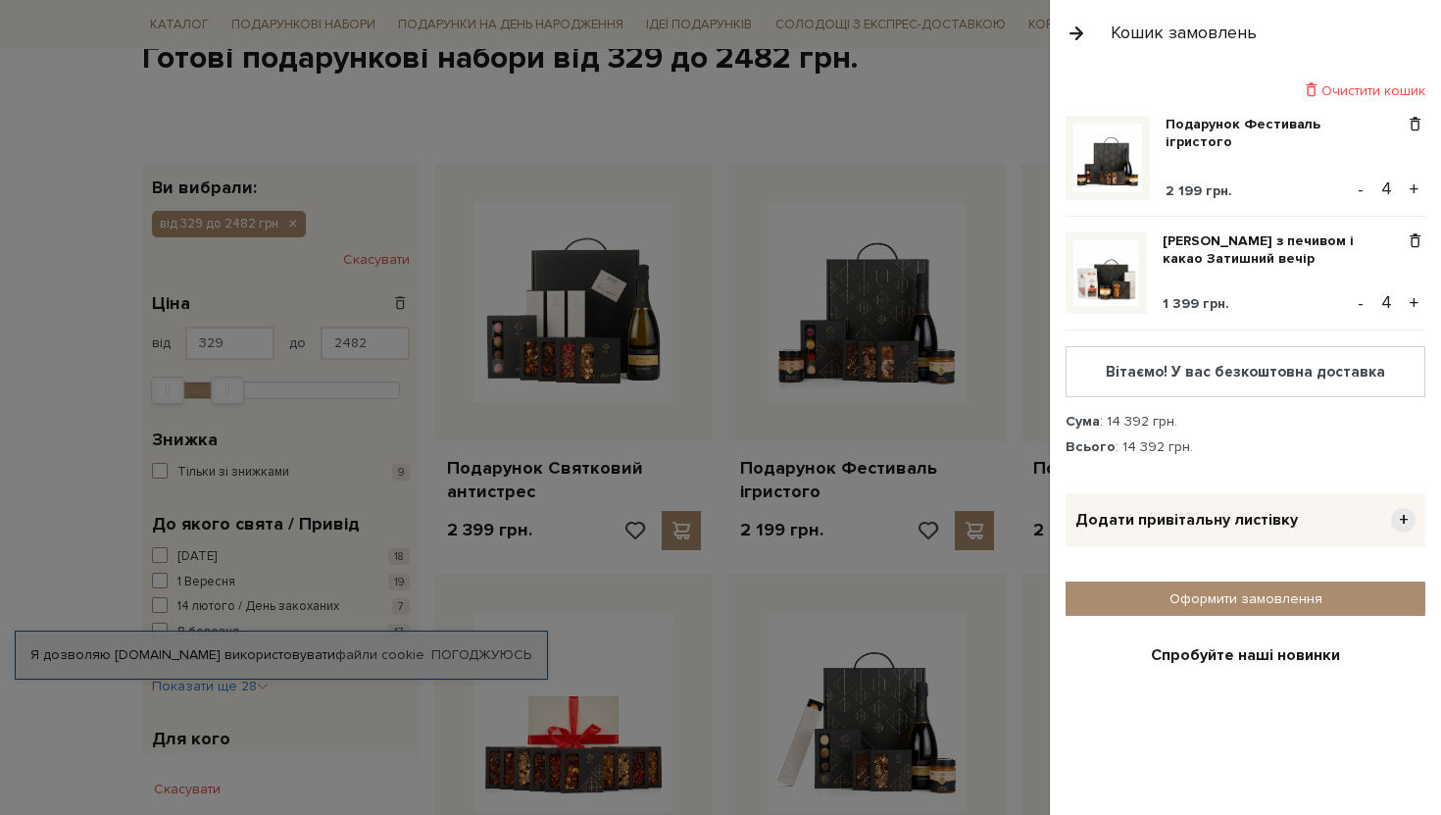
click at [1244, 441] on div "Всього : 14 392 грн." at bounding box center [1246, 447] width 360 height 18
click at [923, 154] on div at bounding box center [720, 407] width 1441 height 815
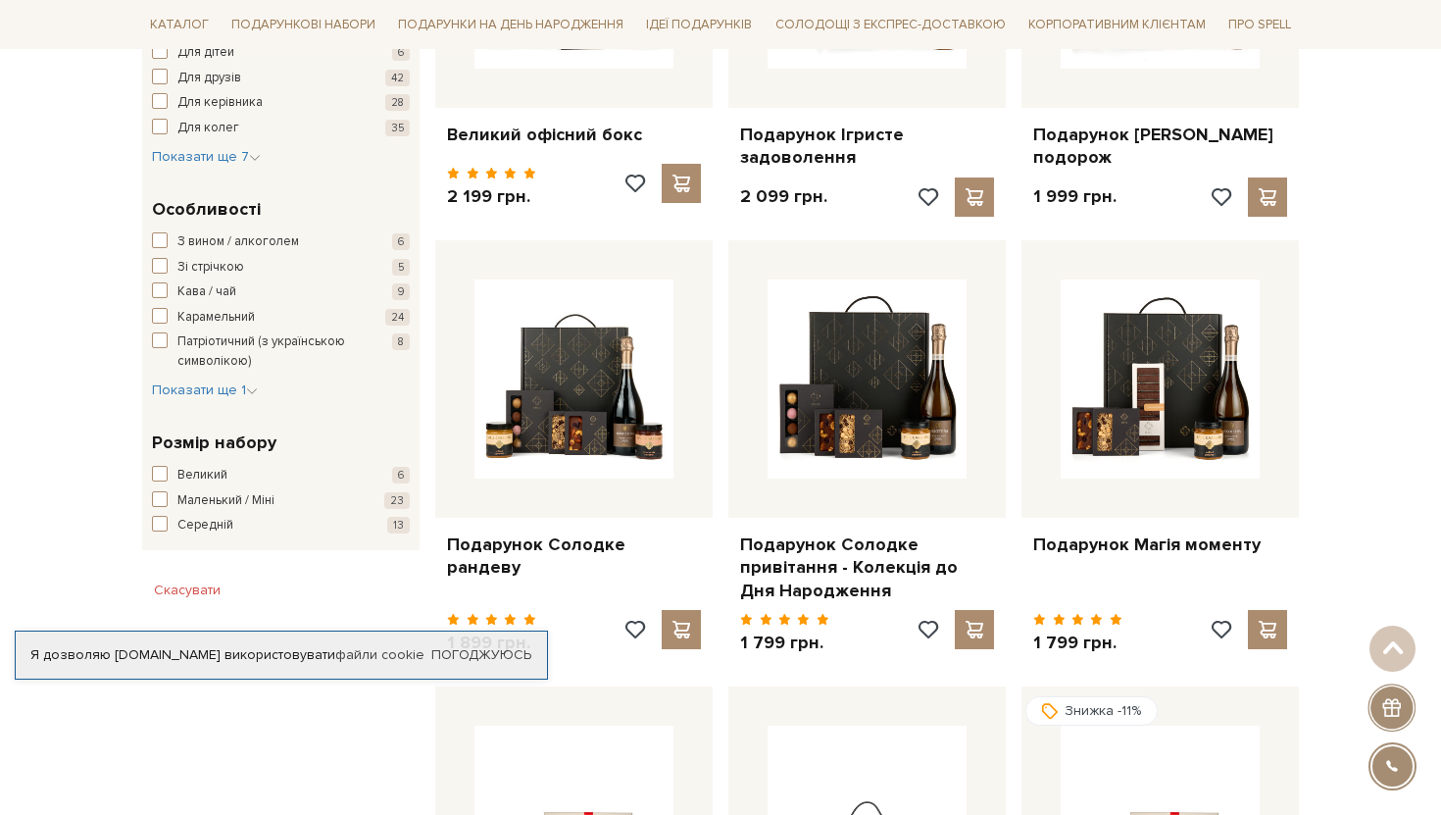
scroll to position [0, 0]
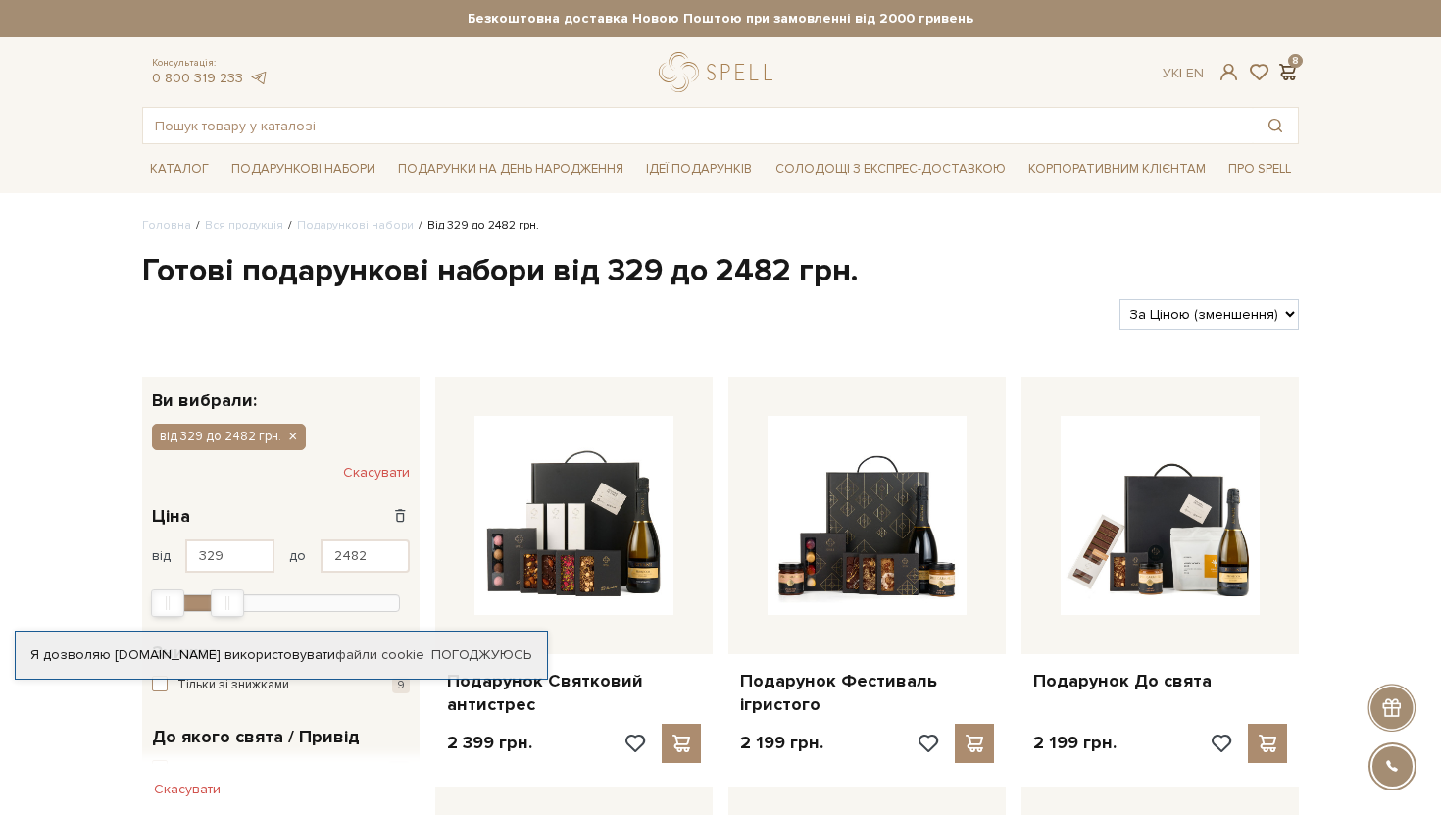
click at [1290, 64] on span at bounding box center [1287, 72] width 24 height 21
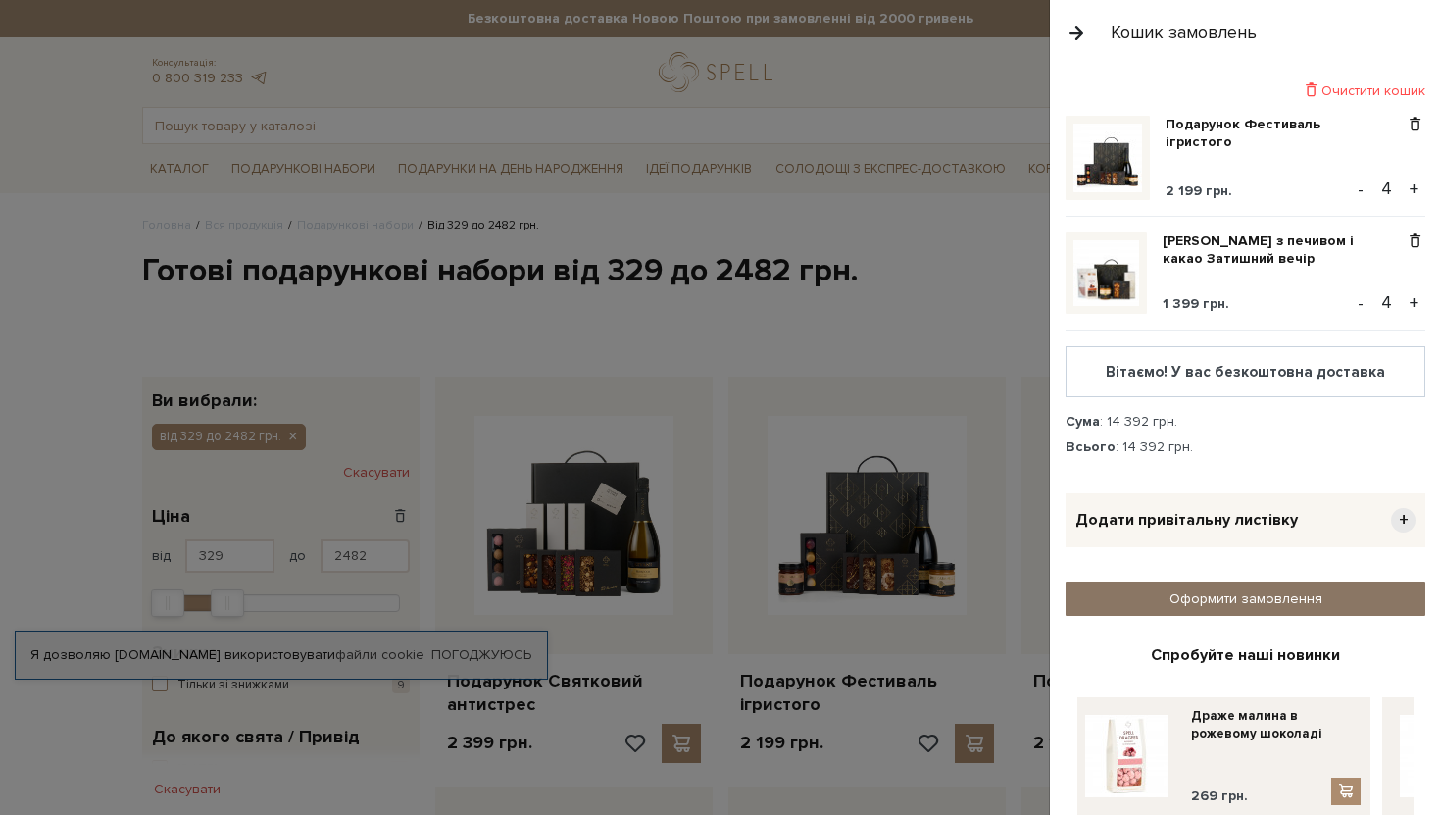
click at [1151, 593] on link "Оформити замовлення" at bounding box center [1246, 598] width 360 height 34
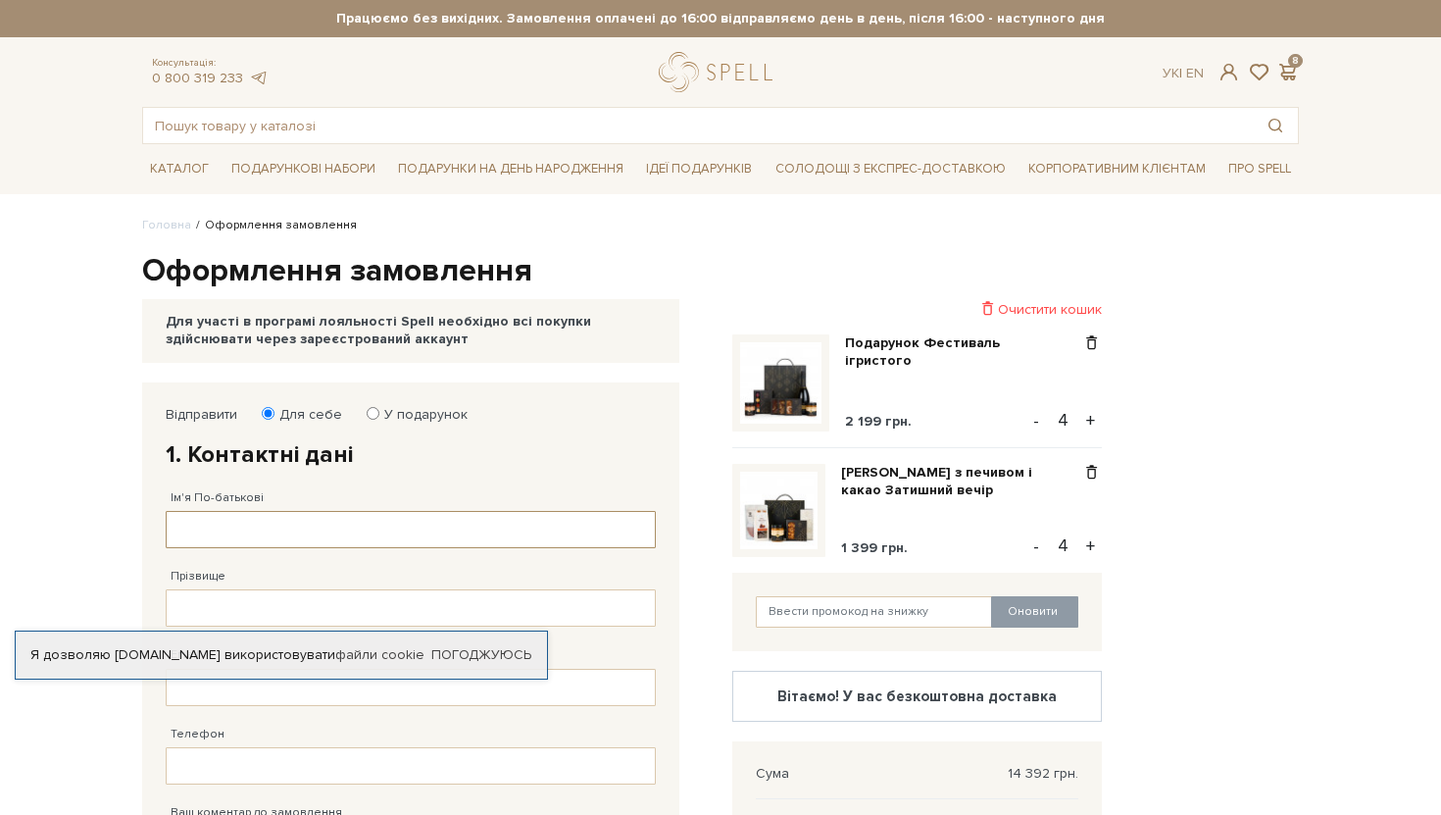
click at [283, 532] on input "Ім'я По-батькові" at bounding box center [411, 529] width 490 height 37
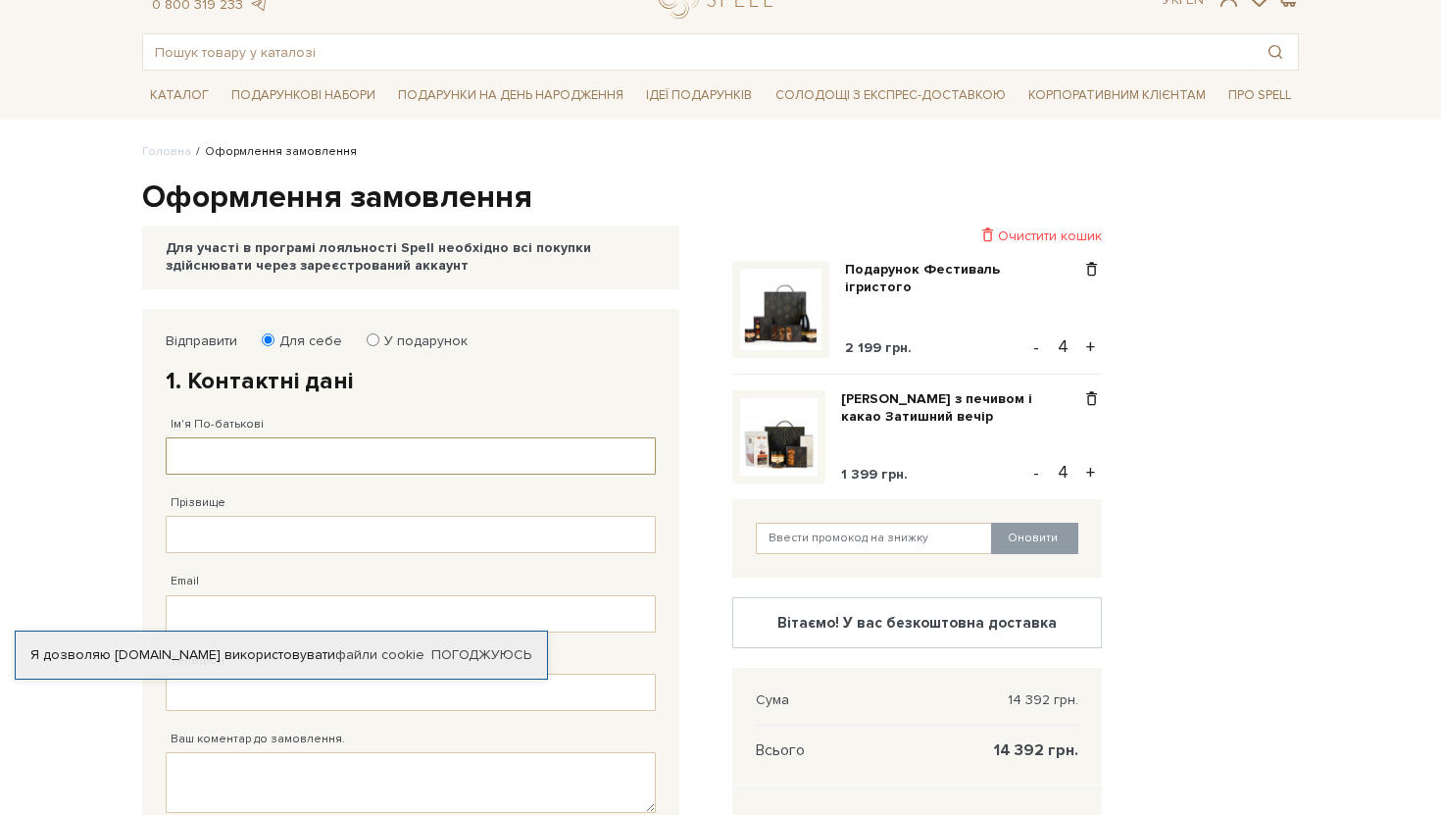
scroll to position [91, 0]
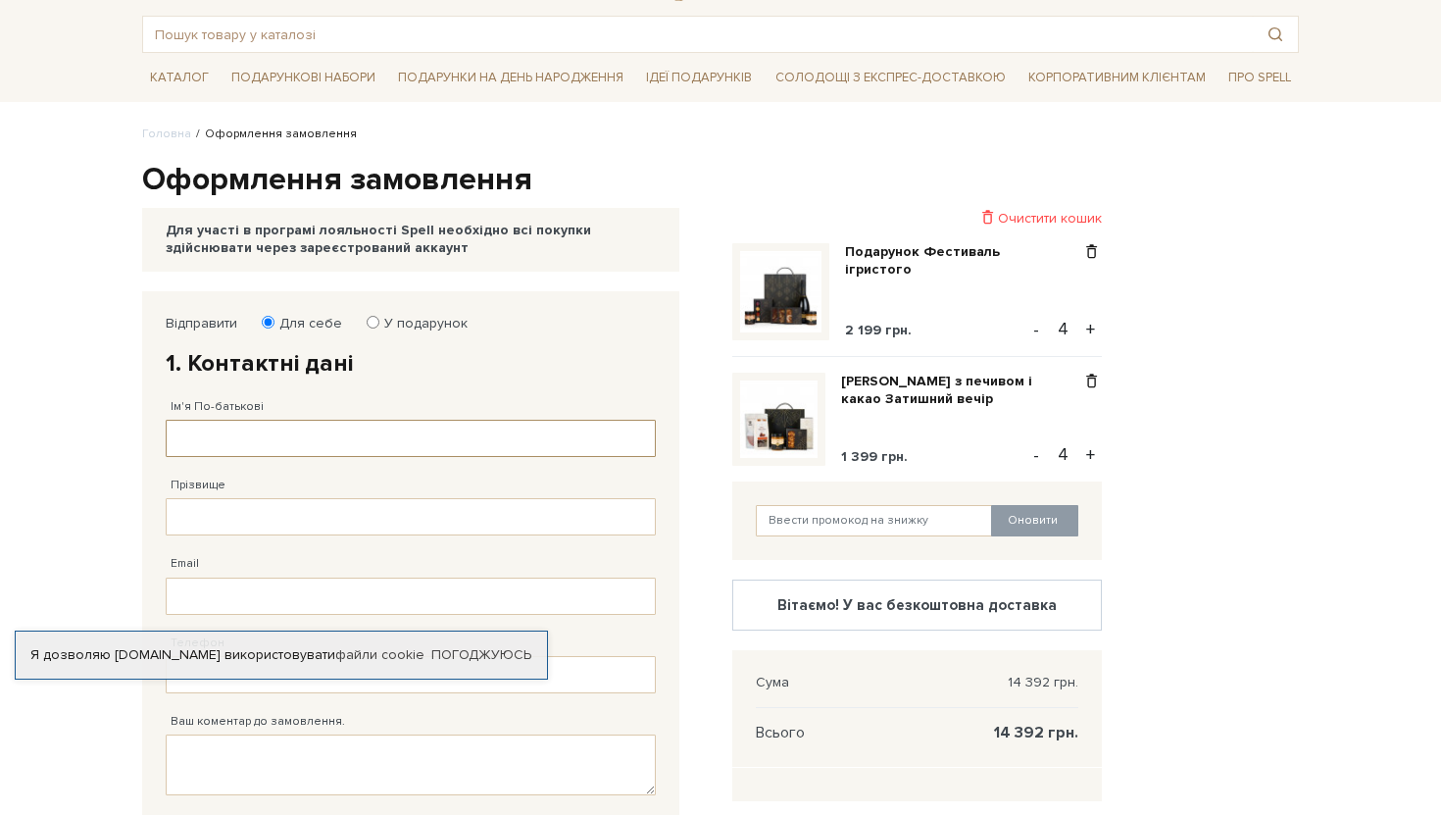
click at [281, 438] on input "Ім'я По-батькові" at bounding box center [411, 438] width 490 height 37
type input "[PERSON_NAME]"
click at [224, 515] on input "Прізвище" at bounding box center [411, 516] width 490 height 37
type input "[PERSON_NAME]"
click at [62, 524] on body "Подарункові набори SALE Корпоративним клієнтам Доставка і оплата Консультація: …" at bounding box center [720, 641] width 1441 height 1465
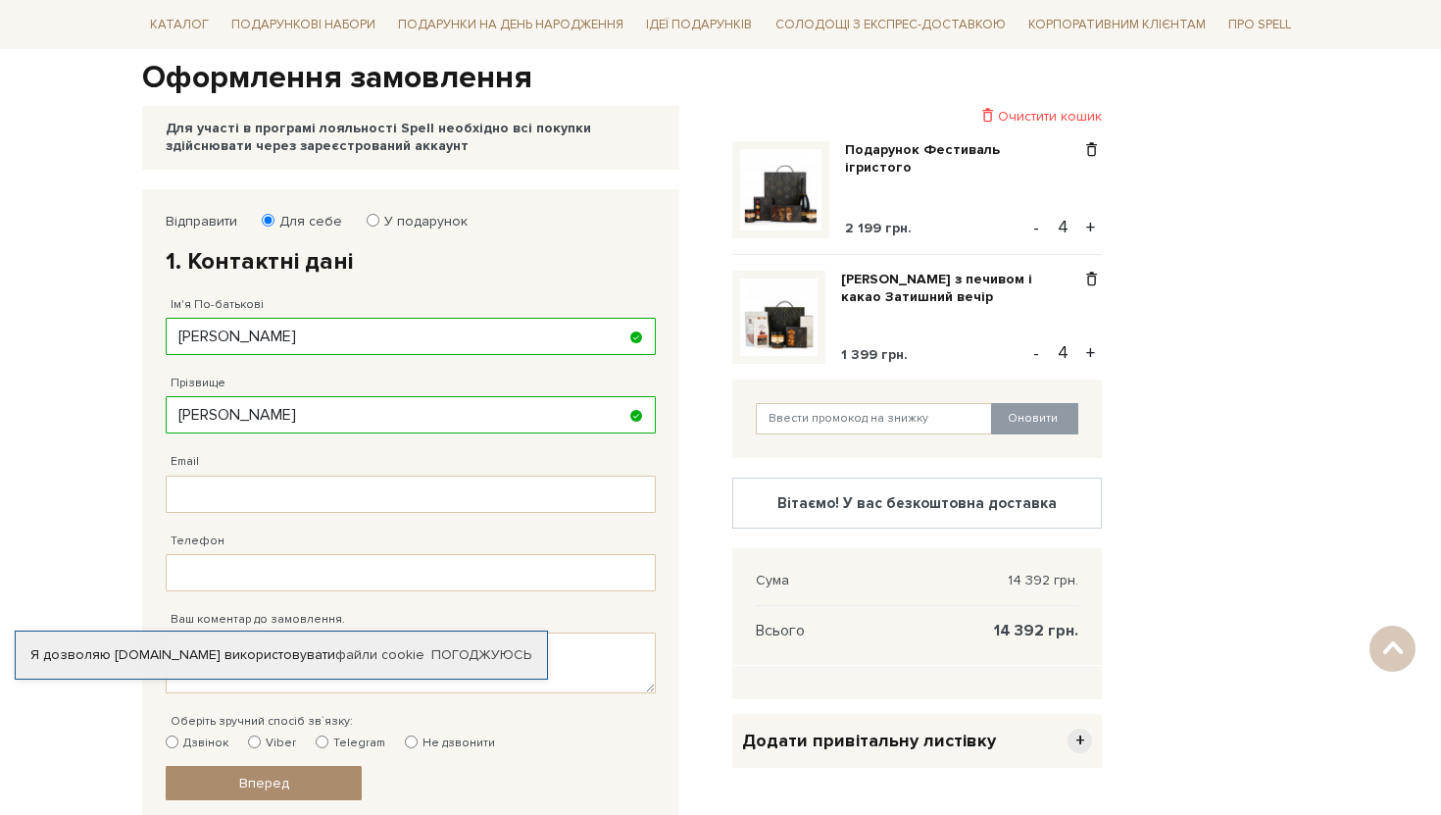
scroll to position [197, 0]
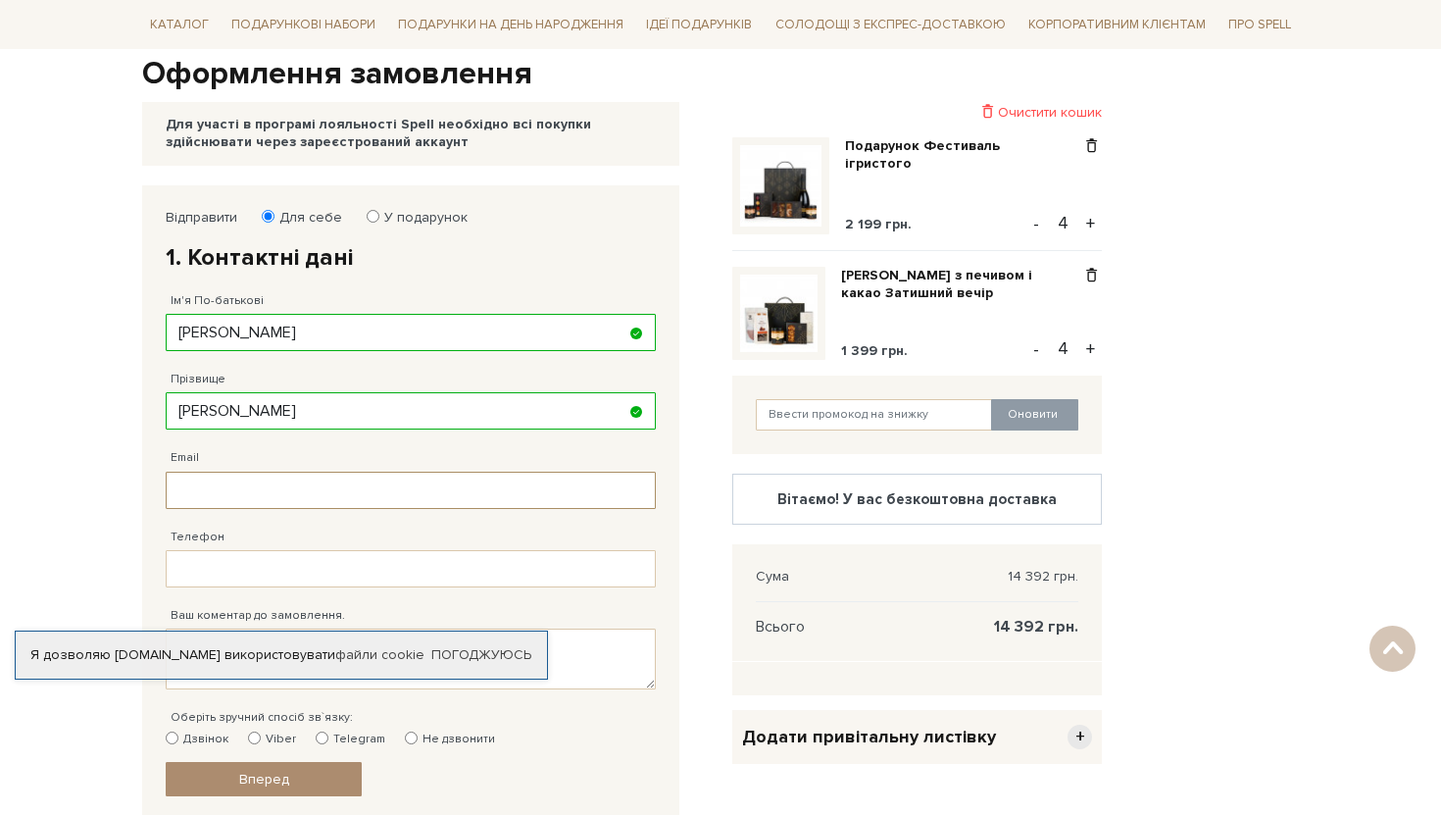
click at [218, 495] on input "Email" at bounding box center [411, 490] width 490 height 37
type input "[EMAIL_ADDRESS][DOMAIN_NAME]"
type input "[PHONE_NUMBER]"
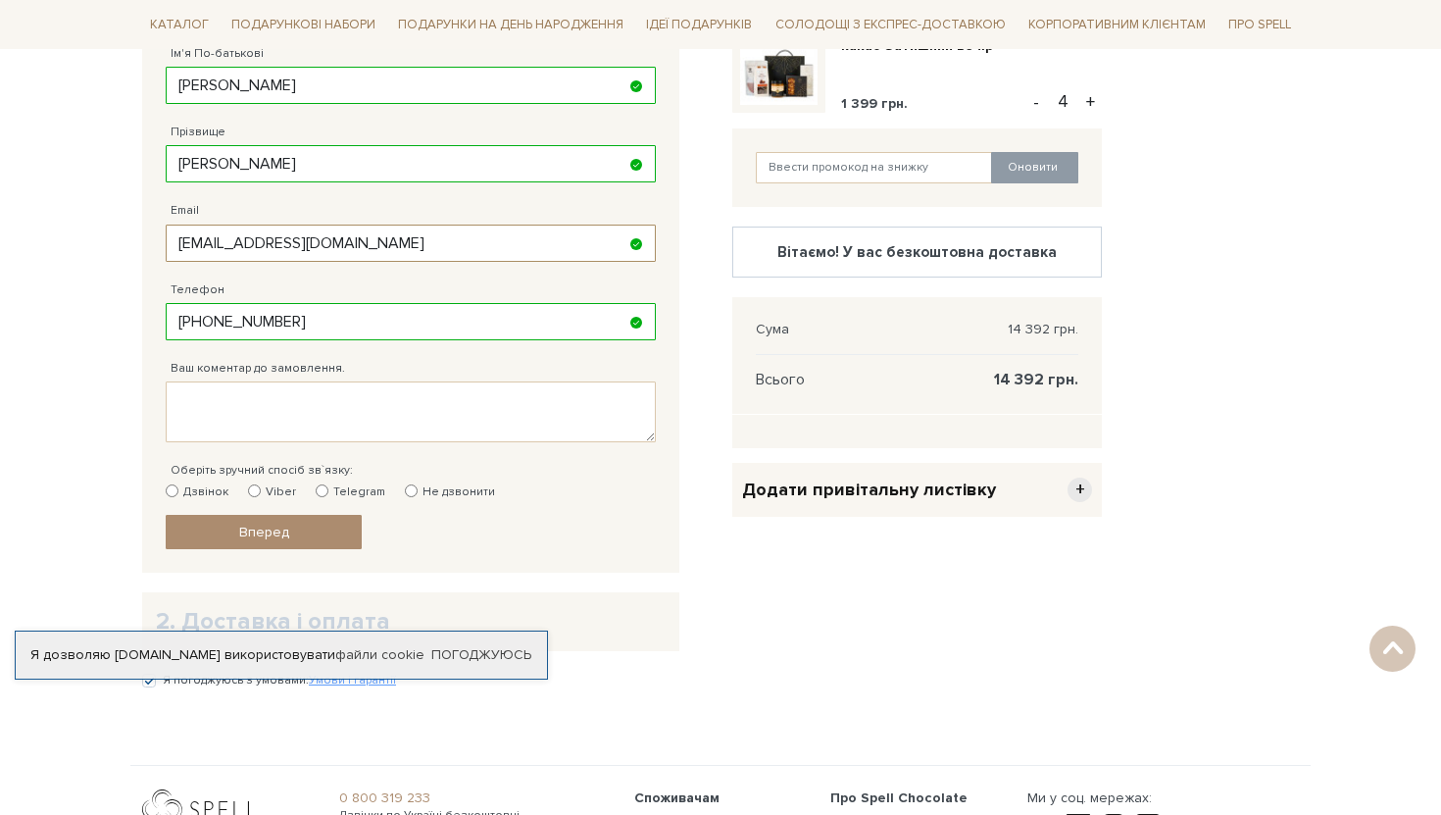
scroll to position [448, 0]
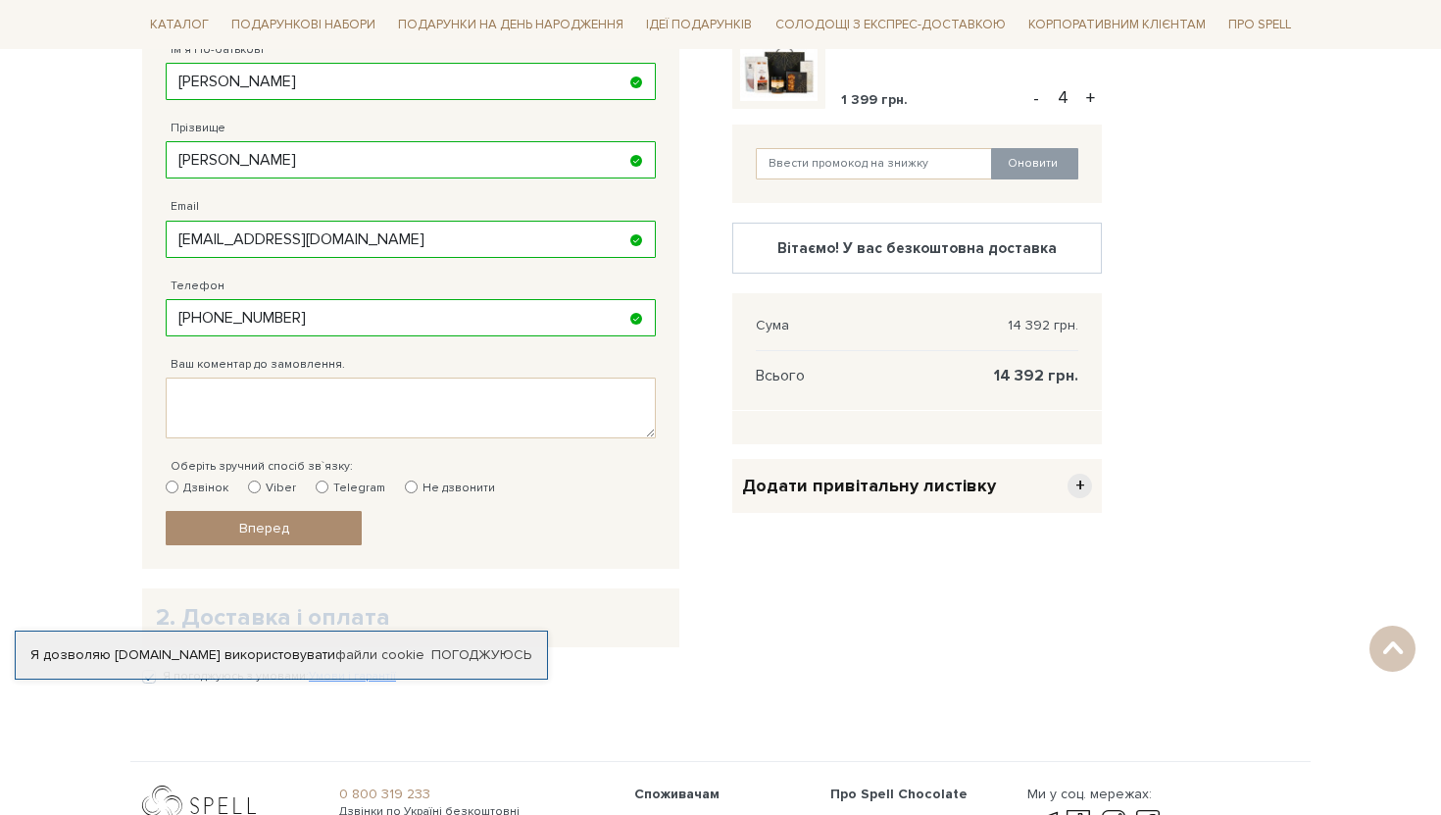
click at [371, 485] on label "Telegram" at bounding box center [351, 488] width 70 height 18
click at [328, 485] on input "Telegram" at bounding box center [322, 486] width 13 height 13
radio input "true"
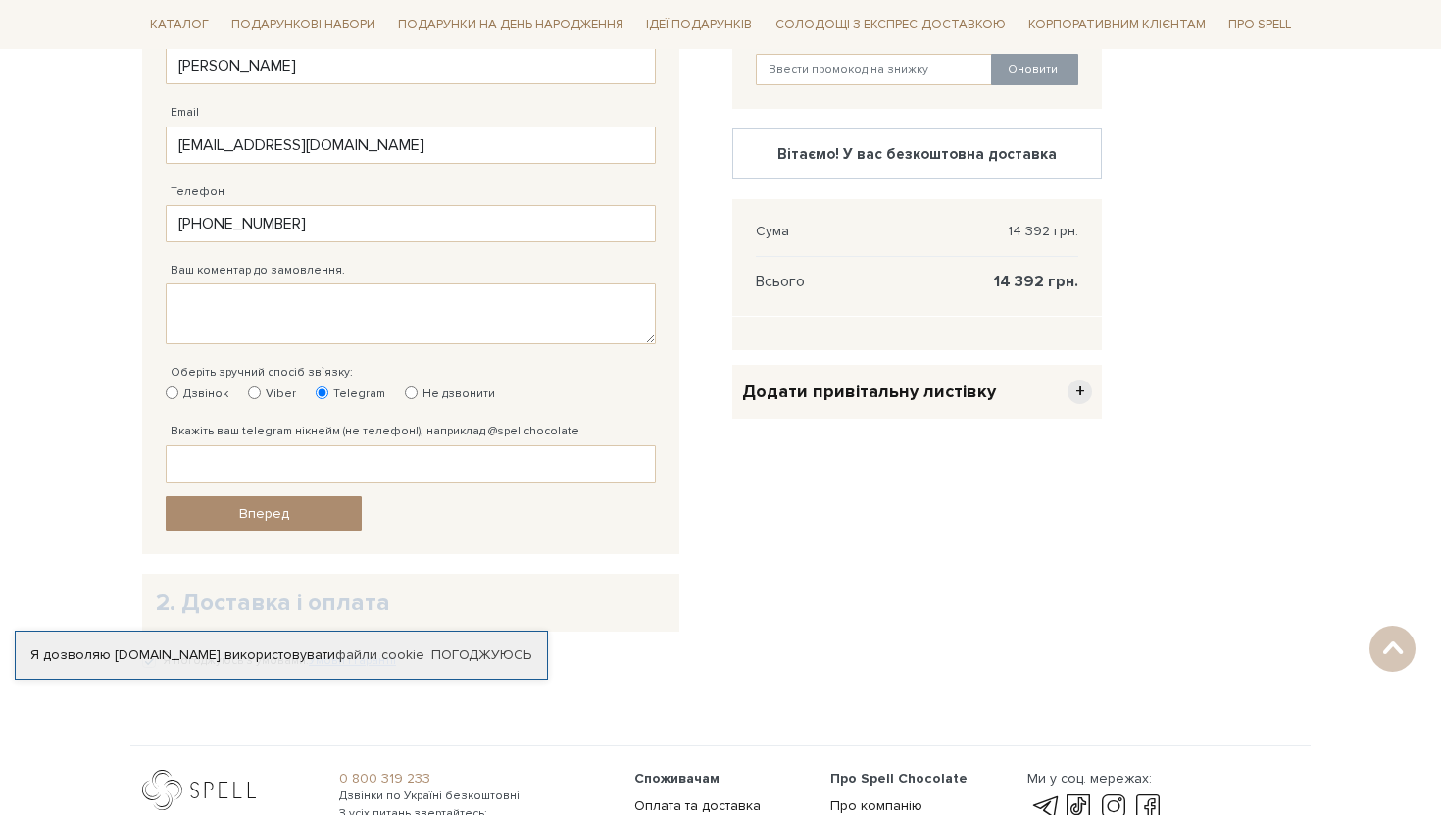
scroll to position [549, 0]
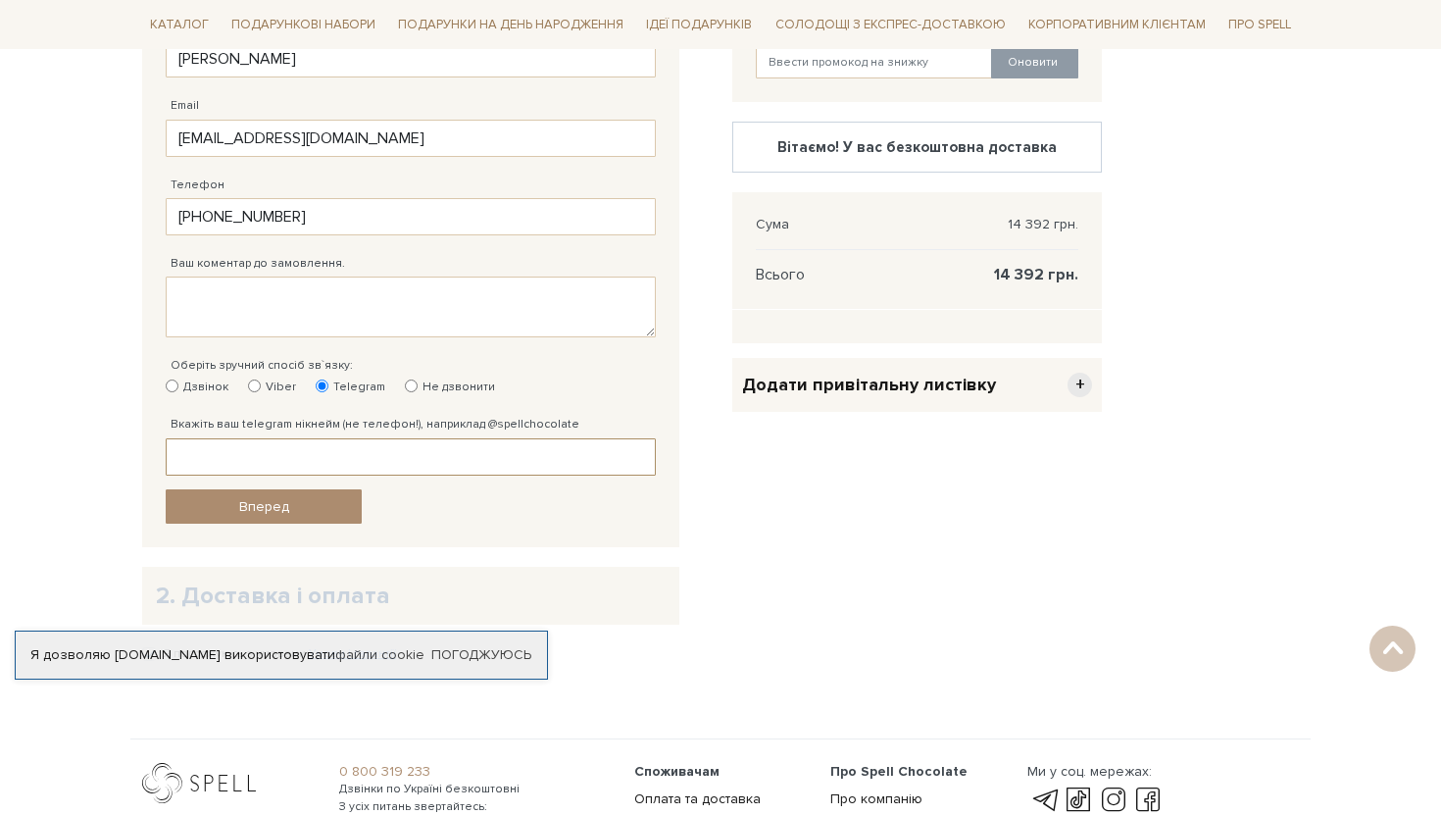
click at [337, 462] on input "Вкажіть ваш telegram нікнейм (не телефон!), наприклад @spellchocolate" at bounding box center [411, 456] width 490 height 37
paste input "@Vi_ernet"
type input "@Vi_ernet"
click at [278, 498] on span "Вперед" at bounding box center [264, 506] width 50 height 17
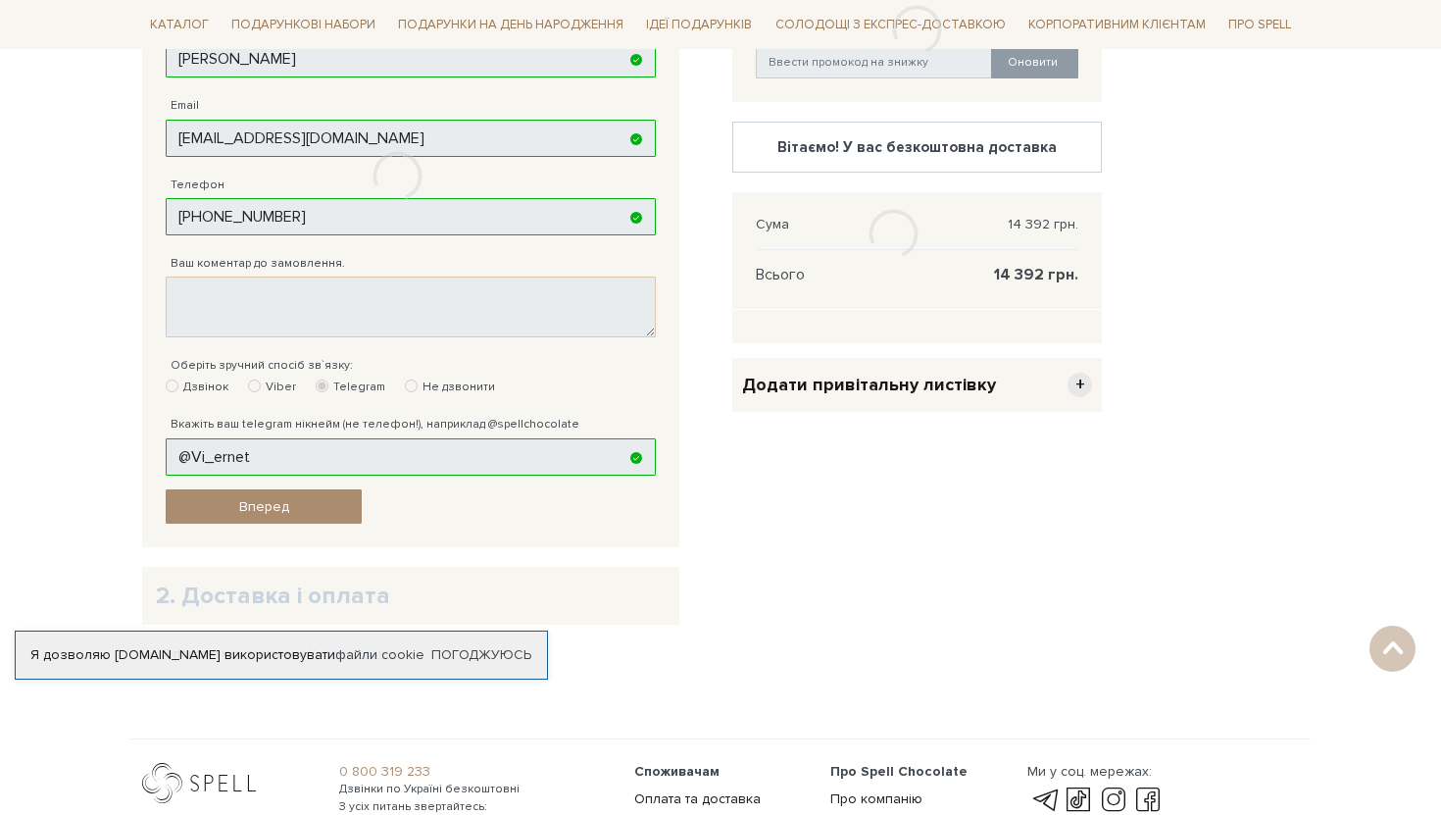
scroll to position [381, 0]
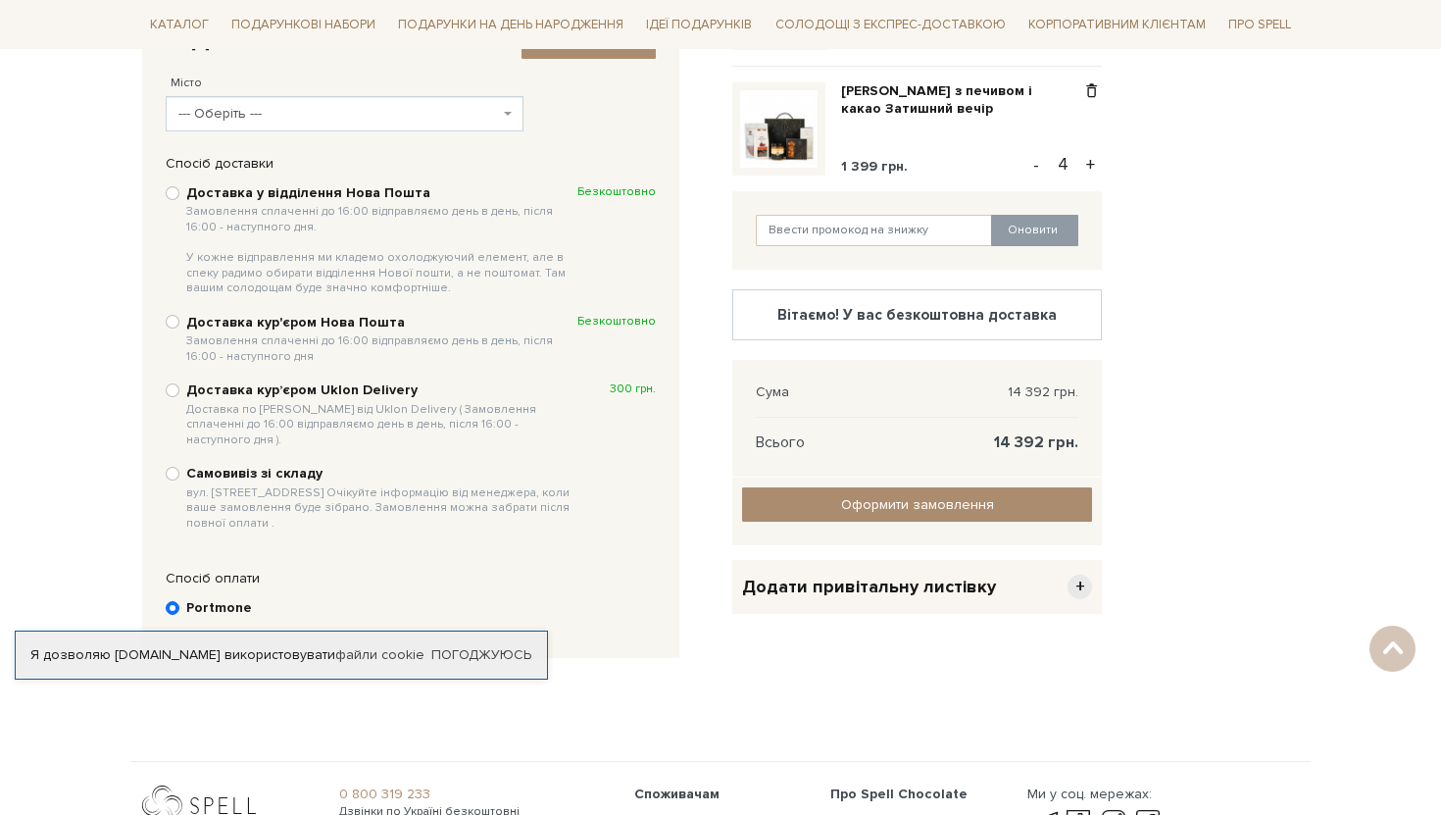
click at [245, 187] on b "Доставка у відділення Нова Пошта Замовлення сплаченні до 16:00 відправляємо ден…" at bounding box center [381, 240] width 391 height 112
click at [179, 187] on input "Доставка у відділення Нова Пошта Замовлення сплаченні до 16:00 відправляємо ден…" at bounding box center [173, 193] width 14 height 14
radio input "true"
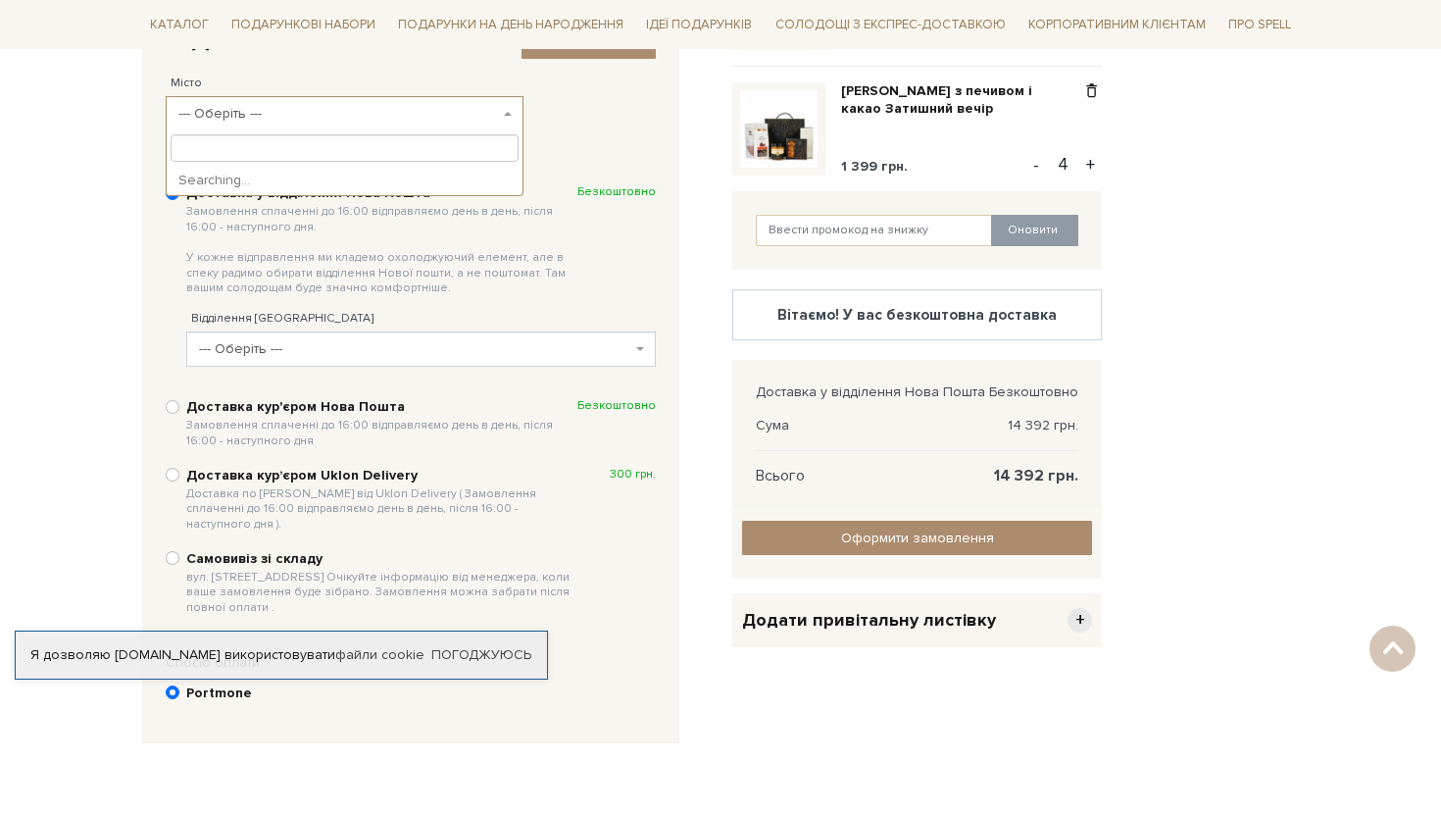
click at [286, 108] on span "--- Оберіть ---" at bounding box center [338, 114] width 321 height 20
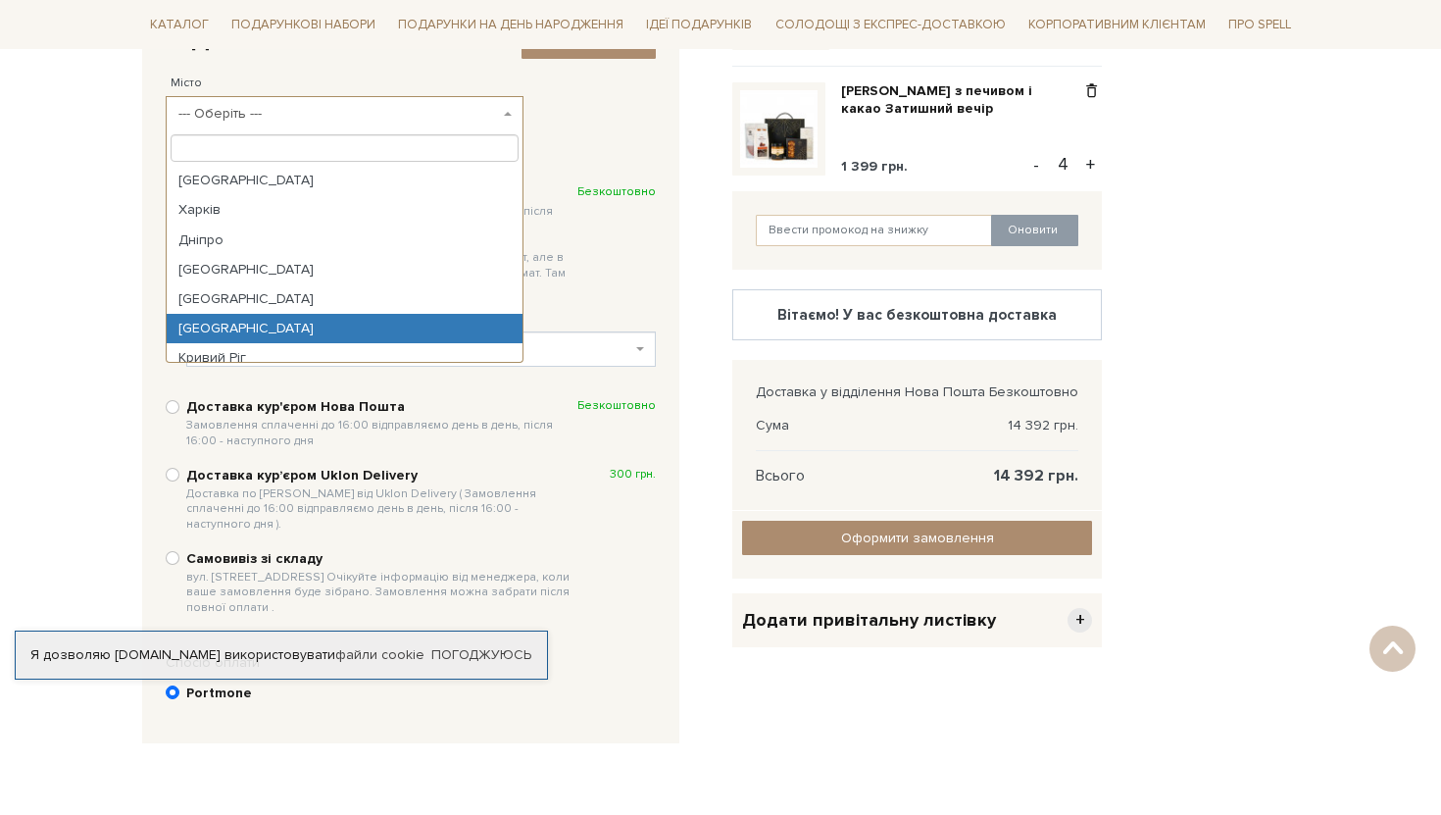
select select "[GEOGRAPHIC_DATA]"
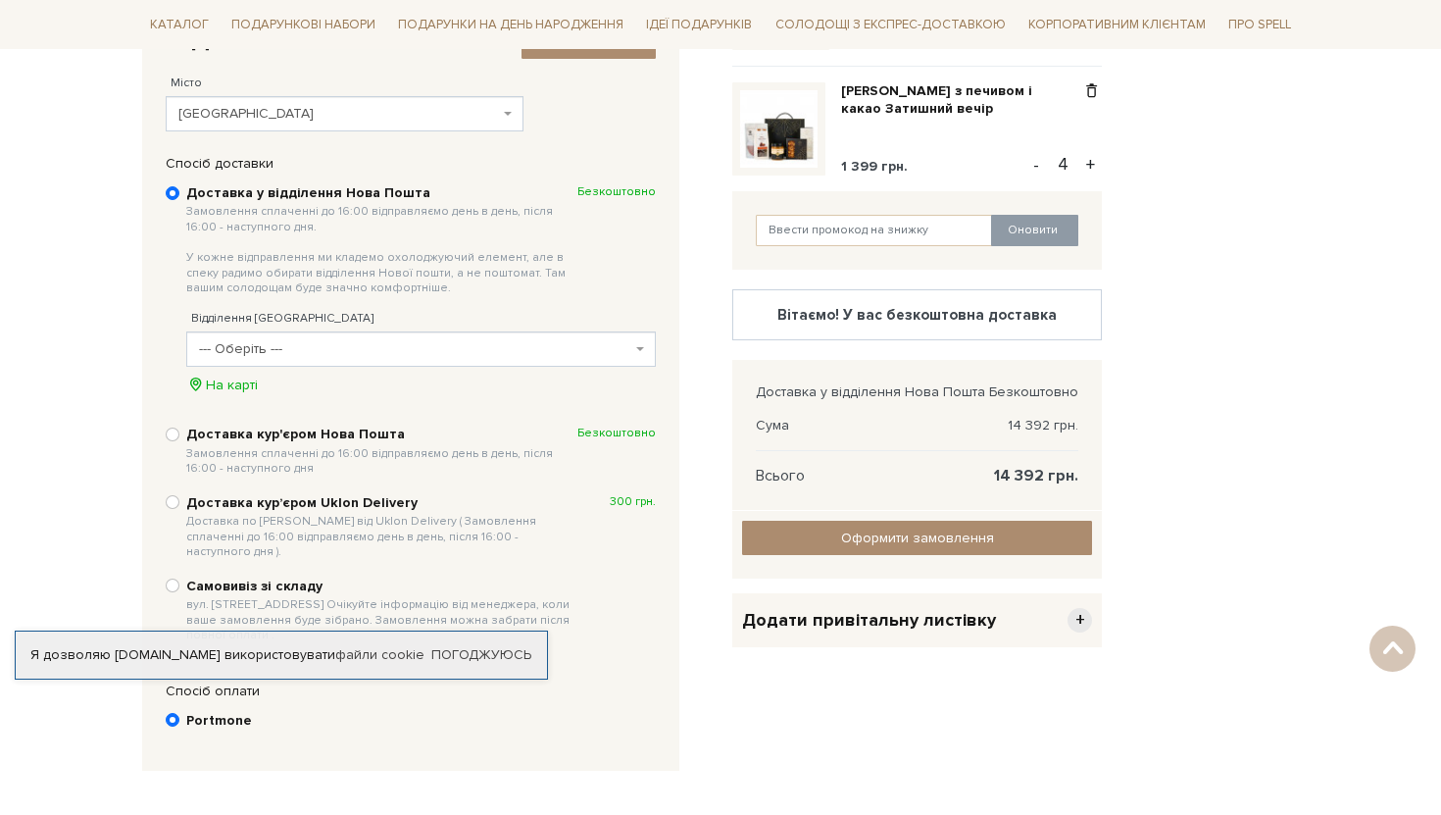
click at [240, 355] on span "--- Оберіть ---" at bounding box center [415, 349] width 432 height 20
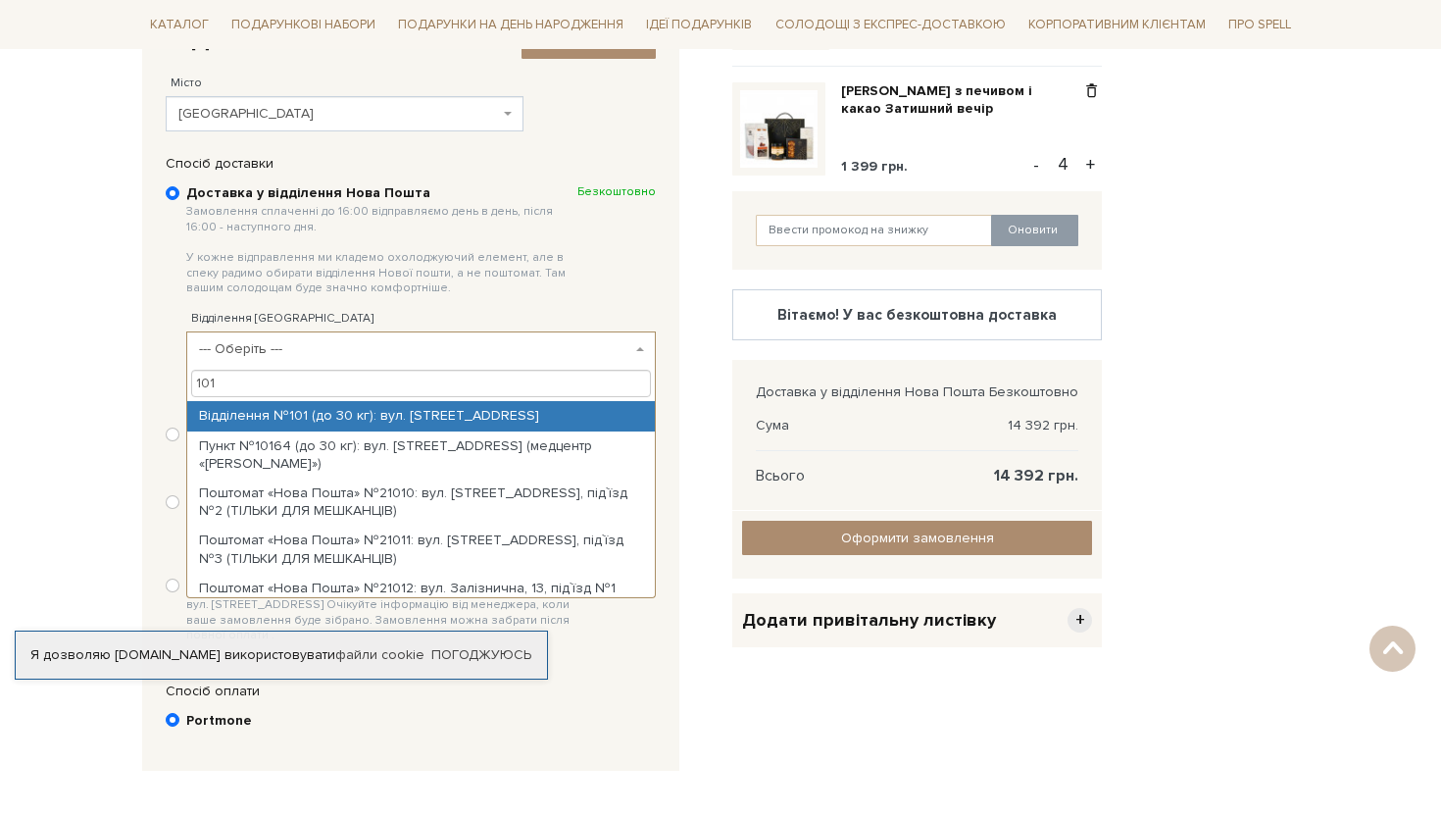
type input "101"
select select "Відділення №101 (до 30 кг): вул. [STREET_ADDRESS]"
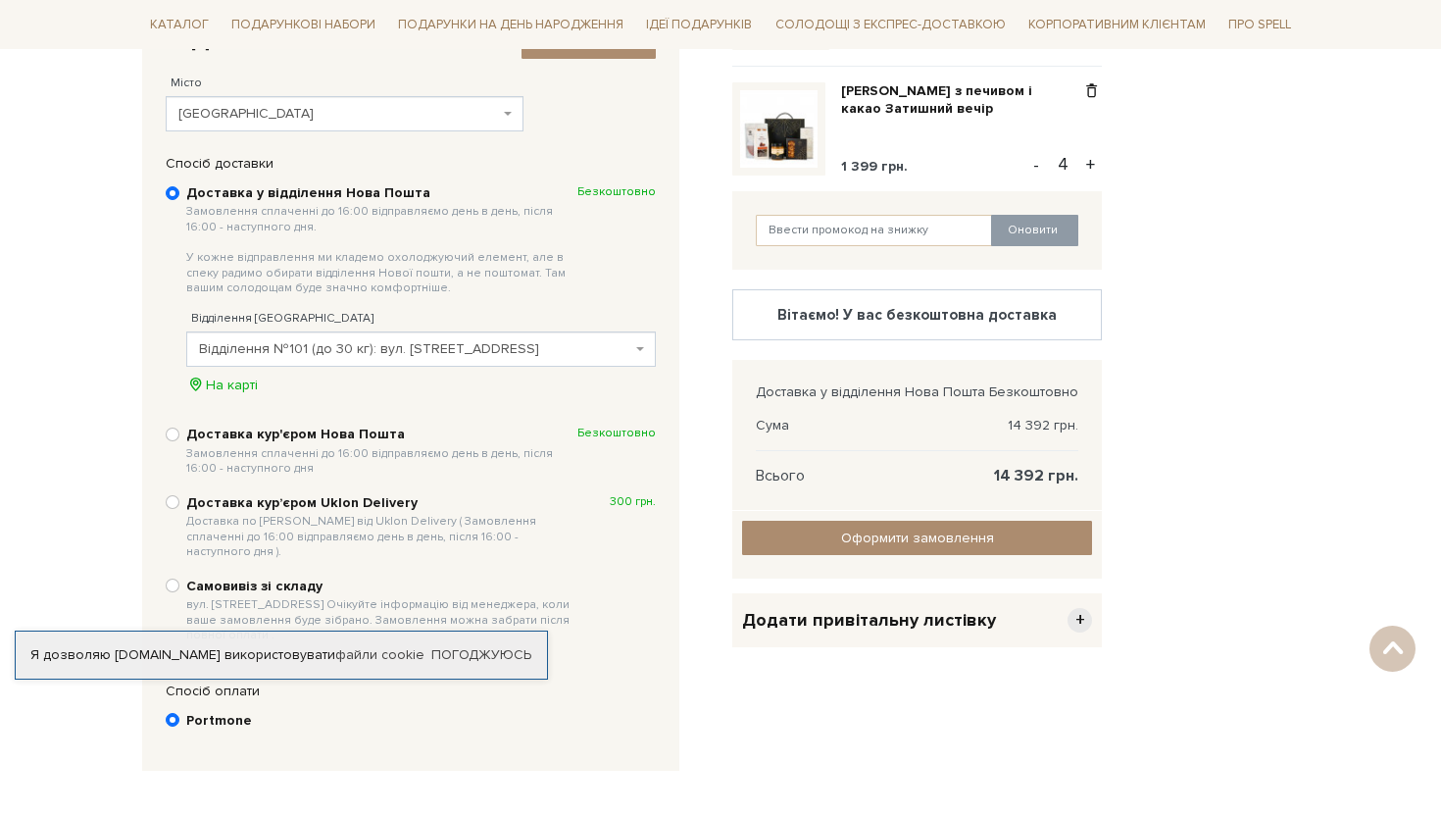
click at [53, 580] on body "Подарункові набори SALE Корпоративним клієнтам Доставка і оплата Консультація: …" at bounding box center [720, 367] width 1441 height 1496
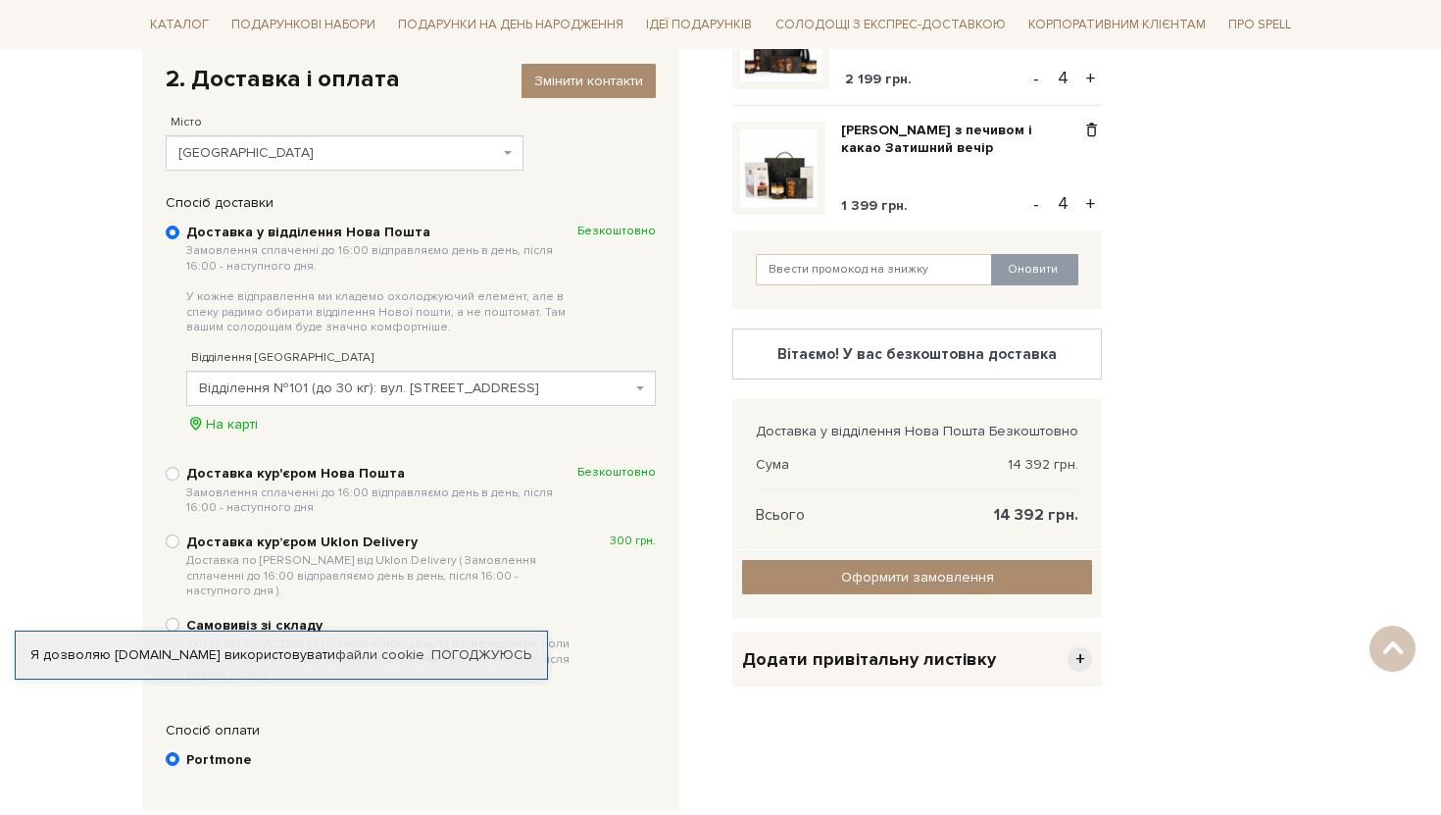
scroll to position [346, 0]
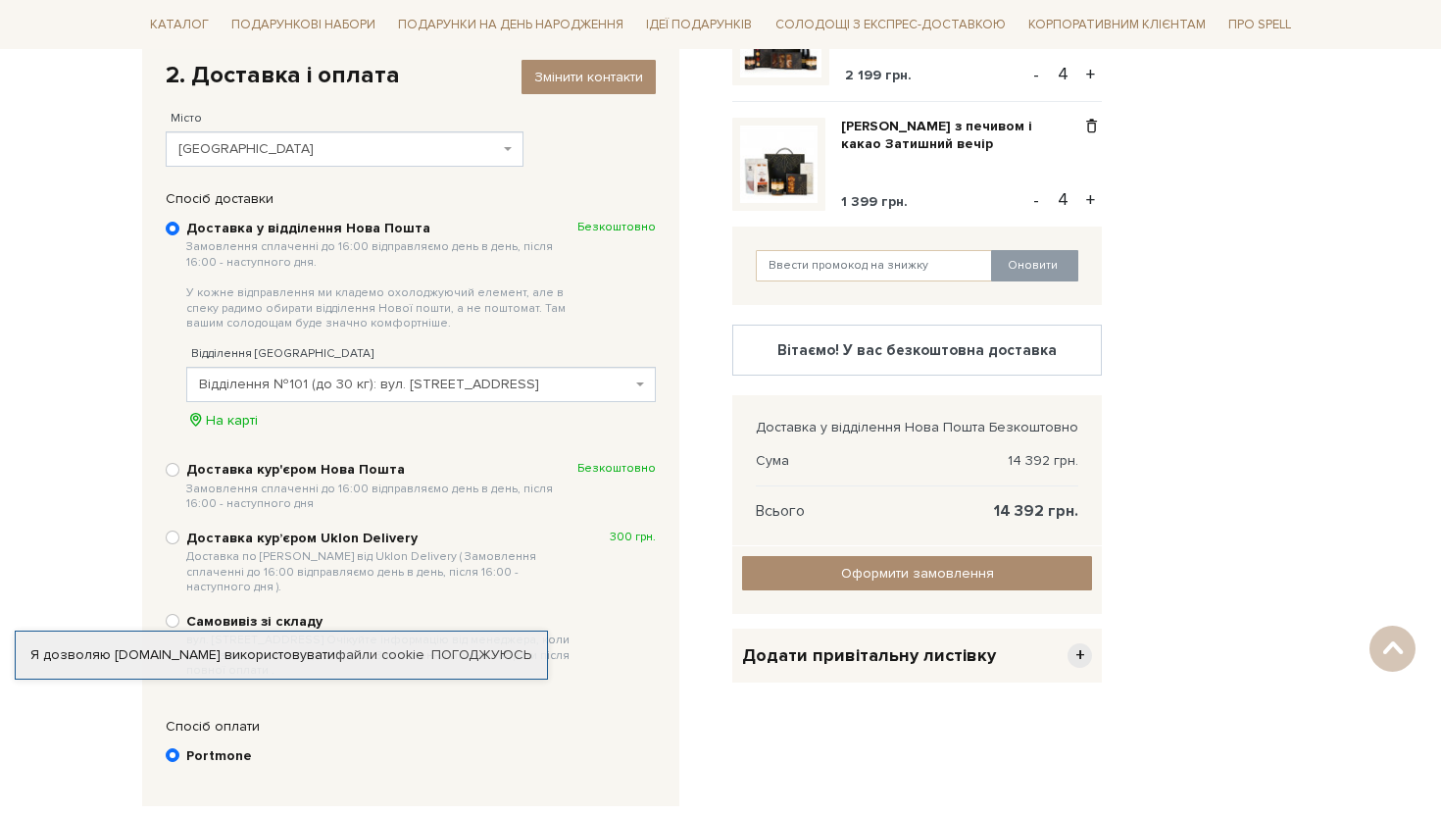
click at [197, 747] on b "Portmone" at bounding box center [219, 756] width 66 height 18
click at [179, 748] on input "Portmone" at bounding box center [173, 755] width 14 height 14
click at [938, 549] on div "Оформити замовлення Оформити замовлення Назад" at bounding box center [917, 580] width 370 height 68
click at [938, 562] on input "Оформити замовлення" at bounding box center [917, 573] width 350 height 34
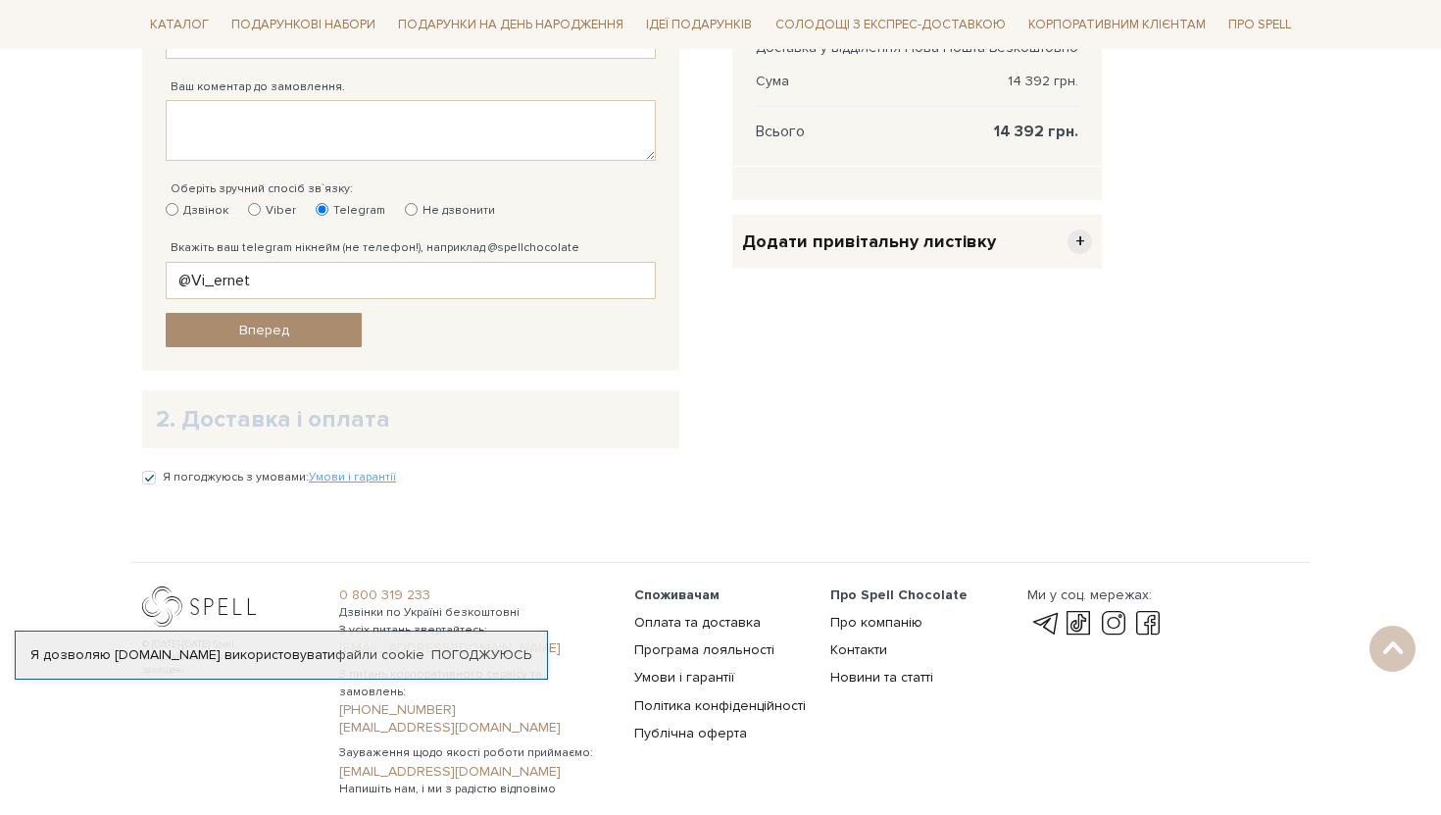
scroll to position [809, 0]
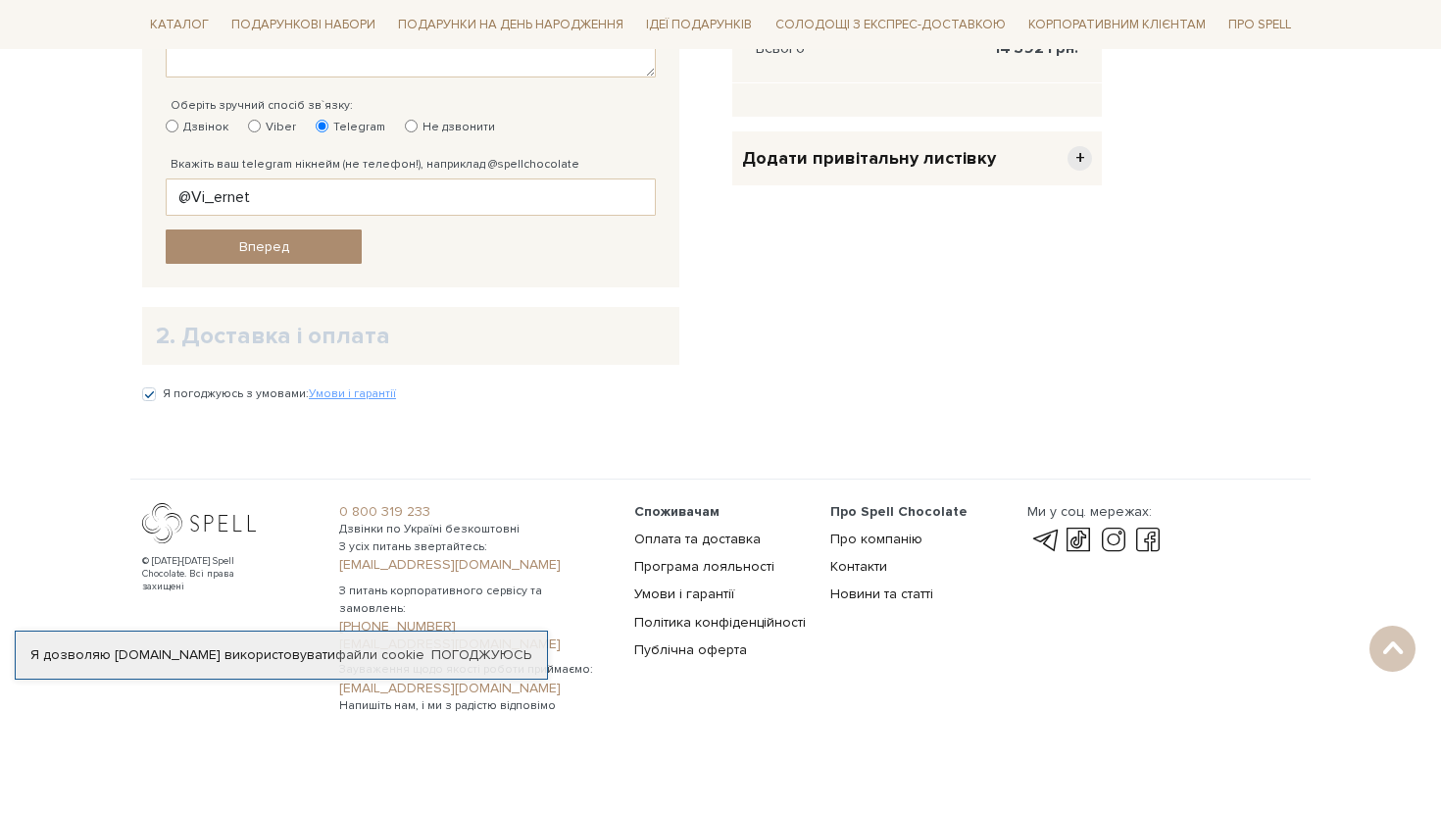
click at [286, 332] on h2 "2. Доставка і оплата" at bounding box center [411, 336] width 510 height 30
click at [279, 250] on span "Вперед" at bounding box center [264, 246] width 50 height 17
